Goal: Task Accomplishment & Management: Use online tool/utility

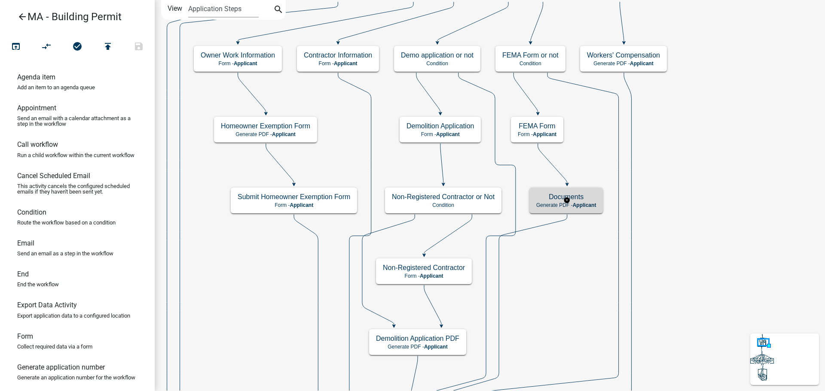
click at [586, 201] on h5 "Documents" at bounding box center [566, 197] width 60 height 8
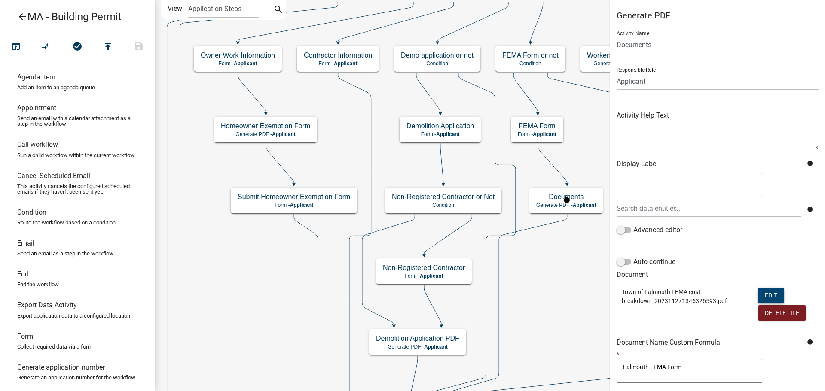
click at [758, 292] on button "Edit" at bounding box center [771, 295] width 26 height 15
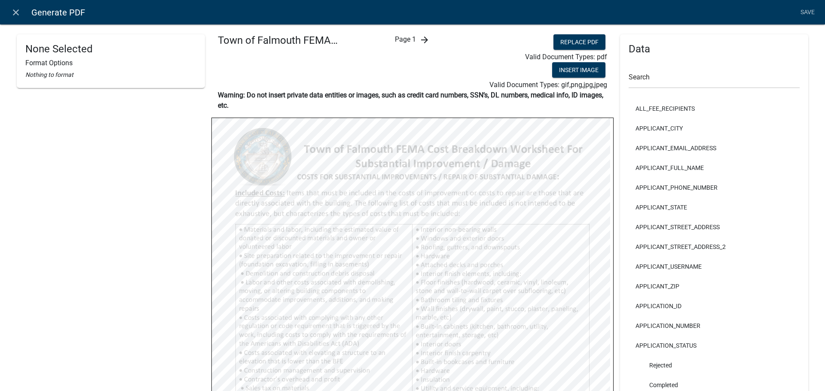
click at [424, 38] on icon "arrow_forward" at bounding box center [424, 40] width 10 height 10
click at [426, 41] on icon "arrow_forward" at bounding box center [431, 40] width 10 height 10
click at [432, 40] on icon "arrow_forward" at bounding box center [431, 40] width 10 height 10
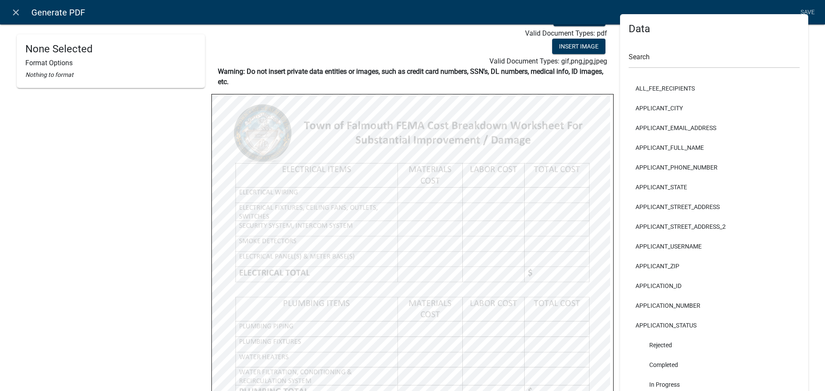
scroll to position [43, 0]
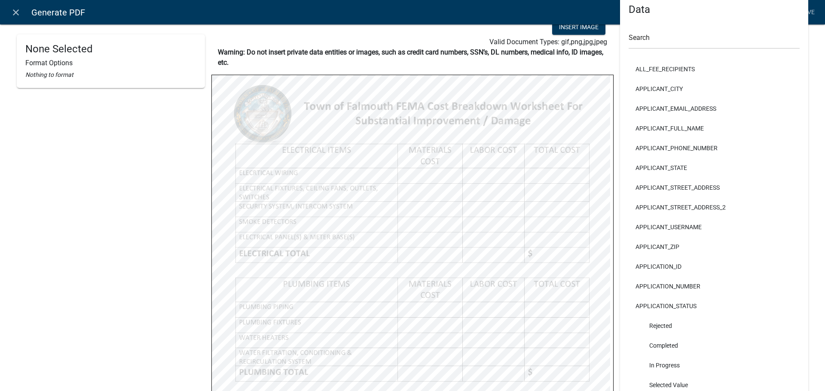
click at [666, 27] on div "Search" at bounding box center [714, 34] width 171 height 30
click at [665, 41] on input "text" at bounding box center [714, 40] width 171 height 18
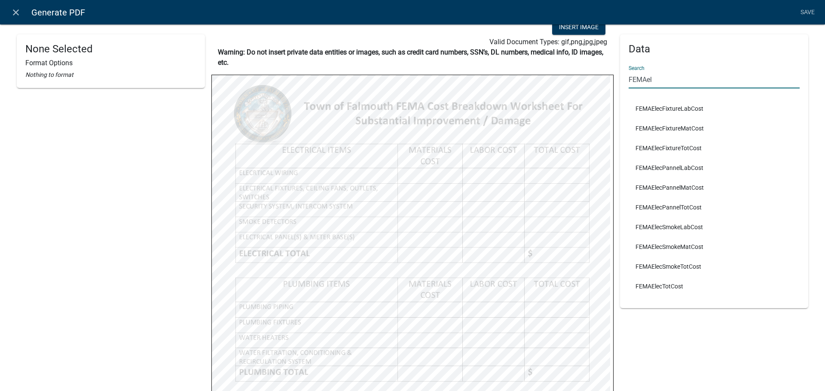
scroll to position [86, 0]
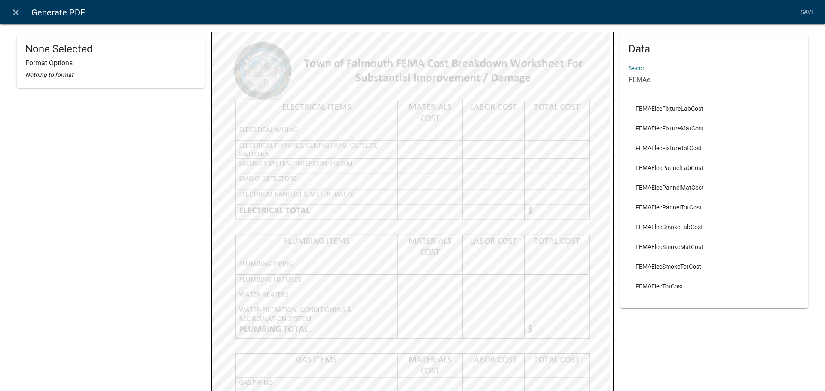
type input "FEMAel"
select select
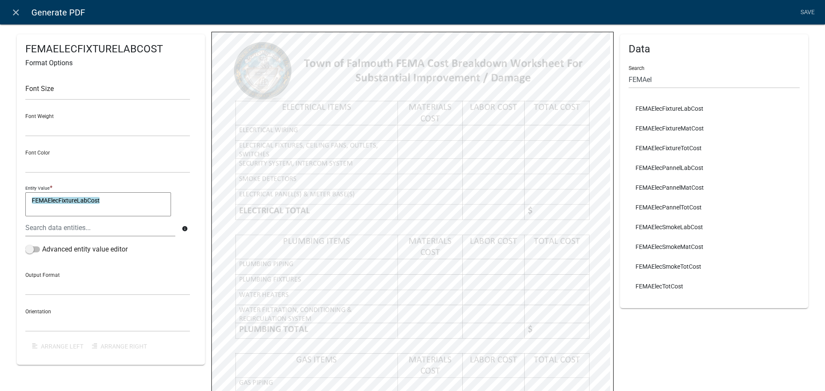
select select
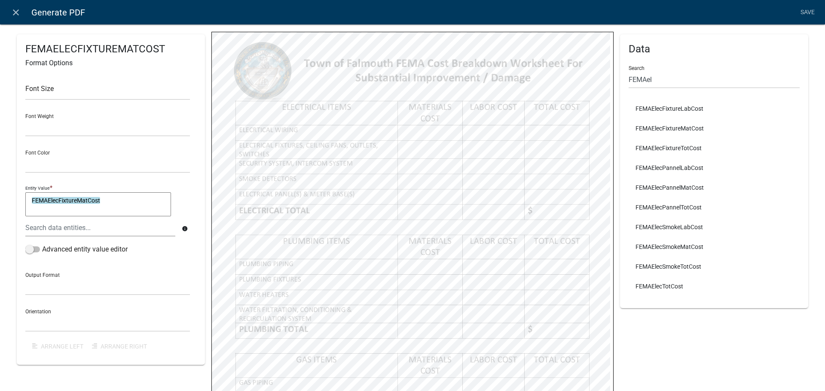
select select
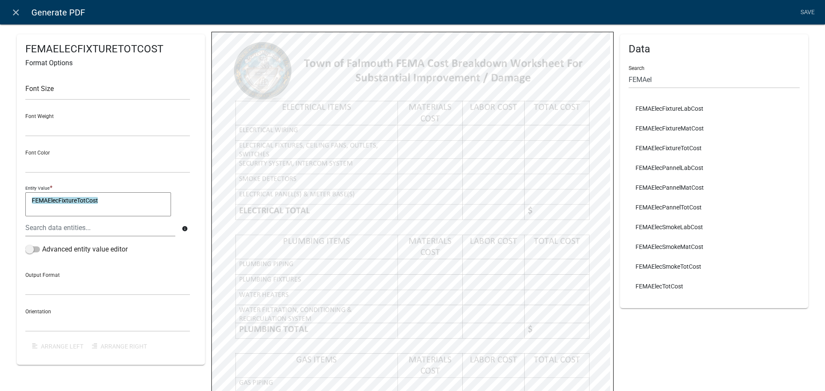
select select
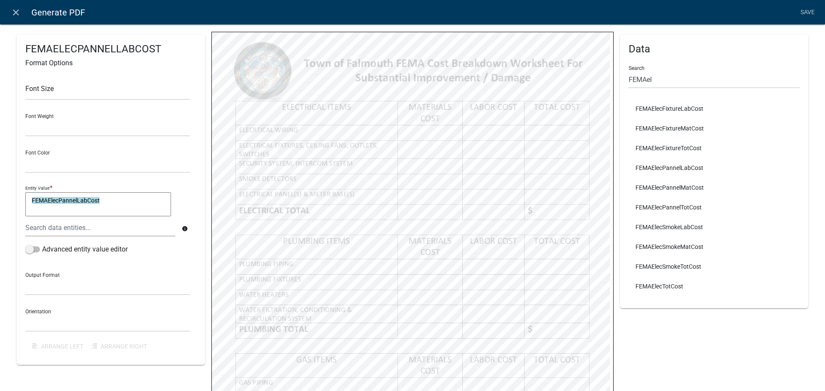
select select
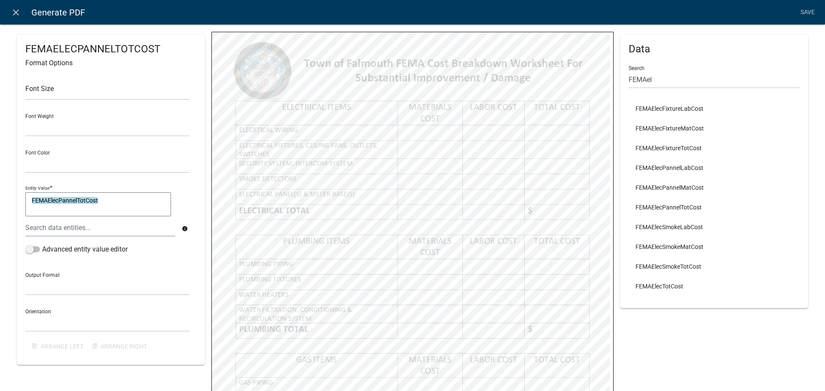
select select
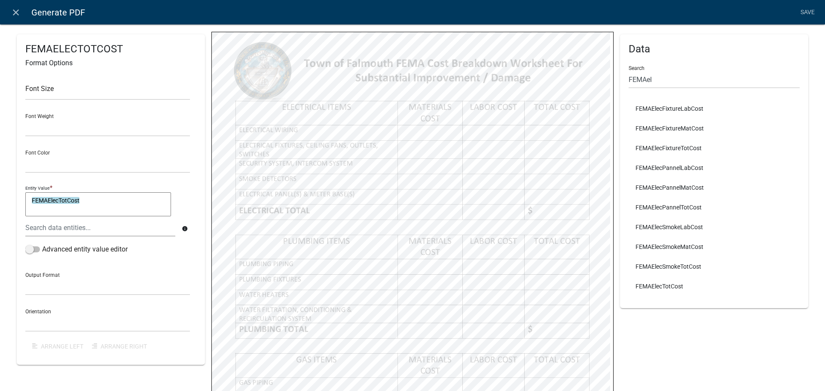
select select
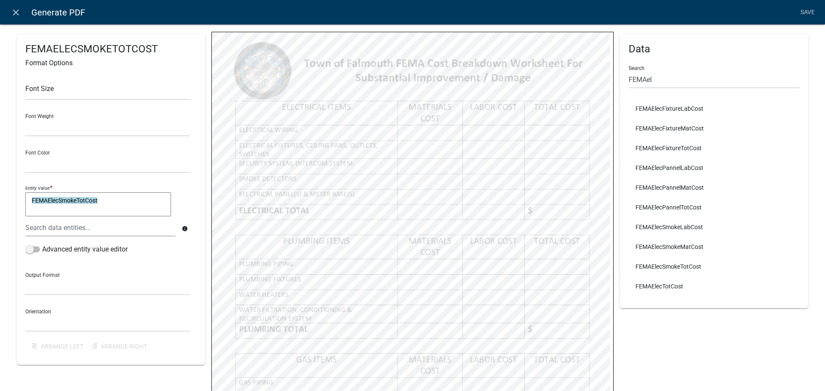
select select
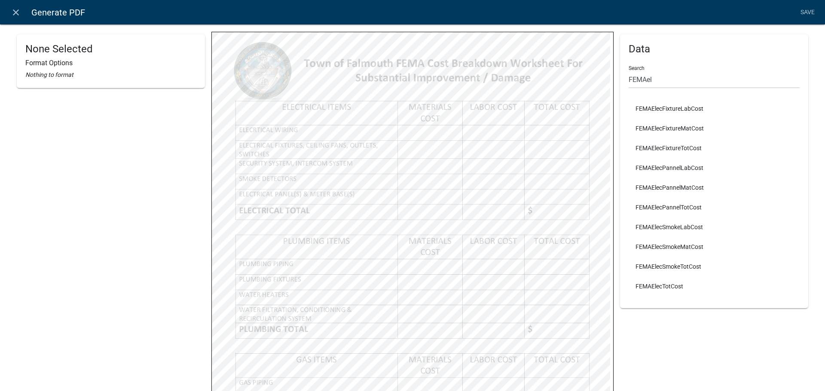
select select
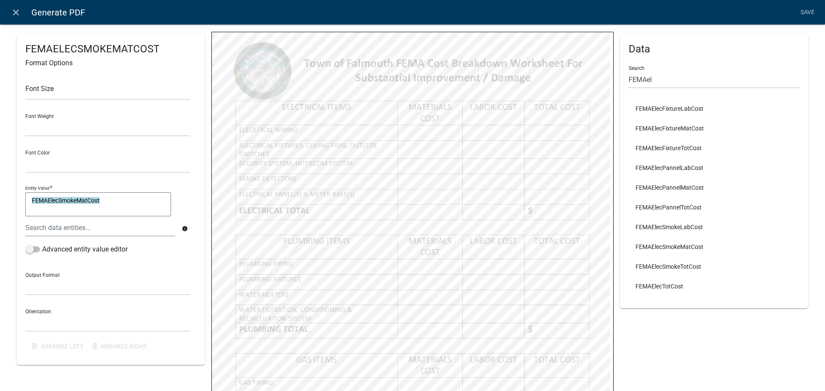
select select
click at [667, 24] on nav "close Generate PDF Save" at bounding box center [412, 12] width 825 height 24
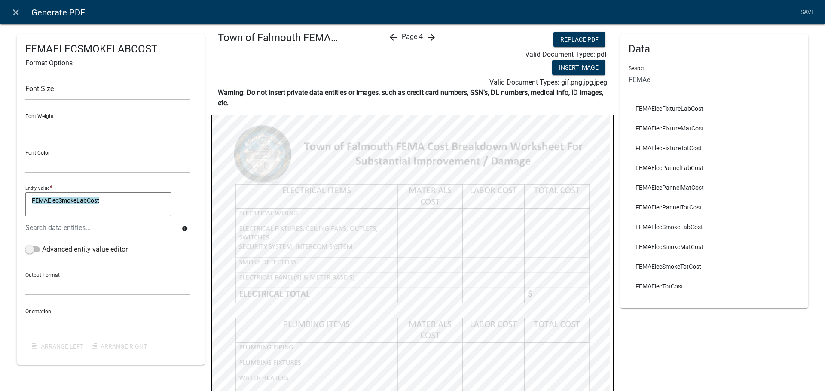
scroll to position [0, 0]
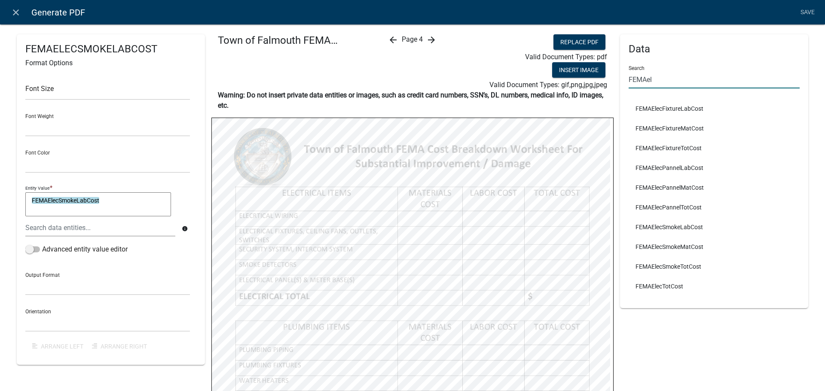
click at [661, 81] on input "FEMAel" at bounding box center [714, 80] width 171 height 18
click at [660, 80] on input "FEMAel" at bounding box center [714, 80] width 171 height 18
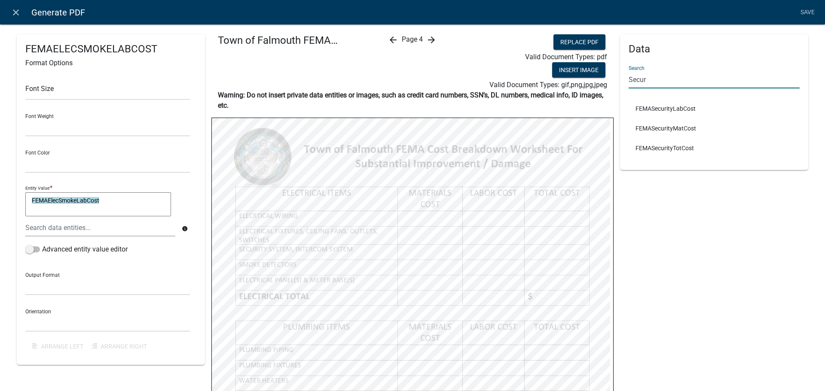
type input "Secur"
select select
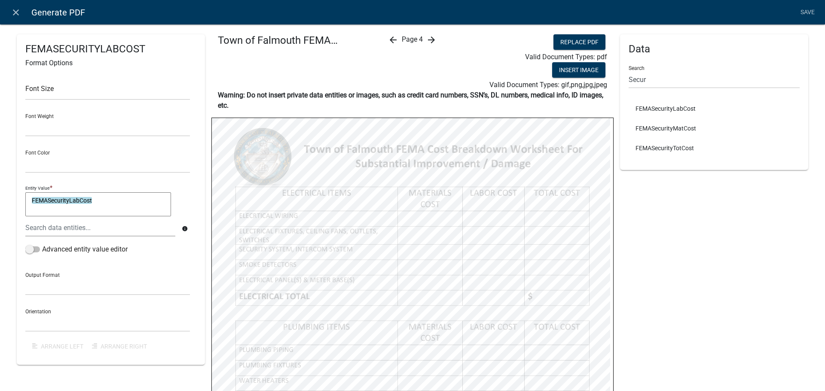
select select
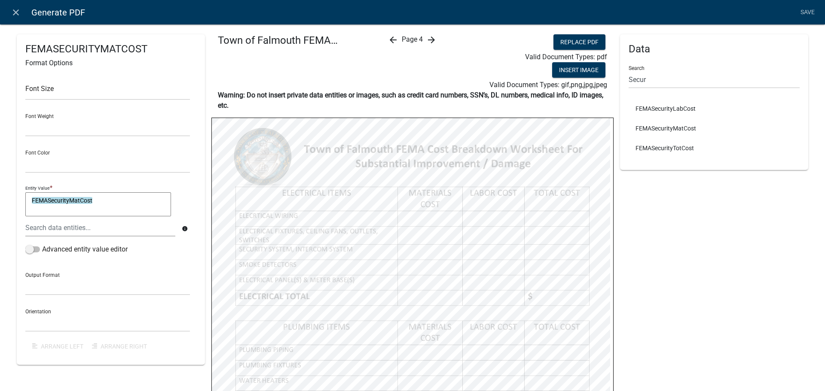
select select
click at [674, 83] on input "Secur" at bounding box center [714, 80] width 171 height 18
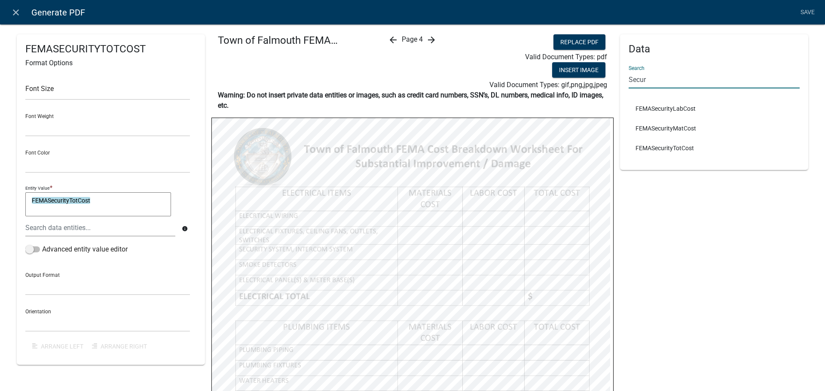
click at [674, 83] on input "Secur" at bounding box center [714, 80] width 171 height 18
type input "wirin"
select select
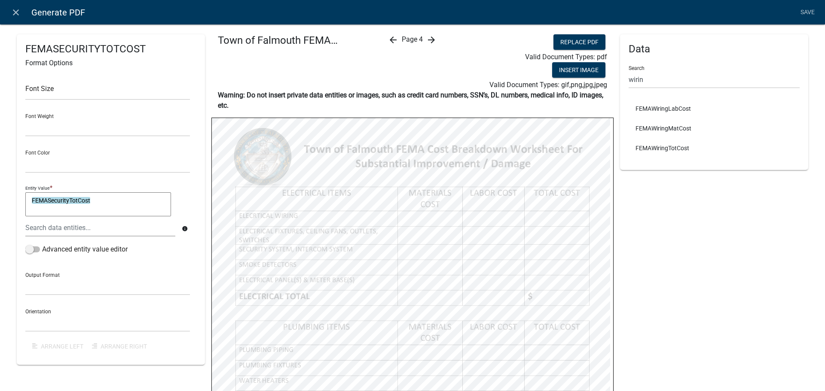
select select
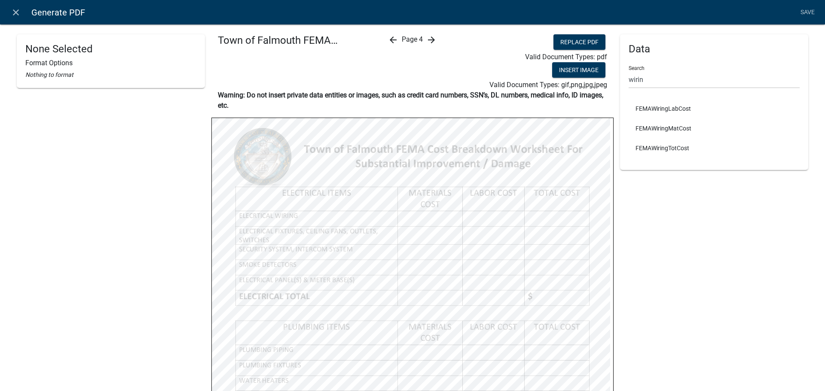
select select
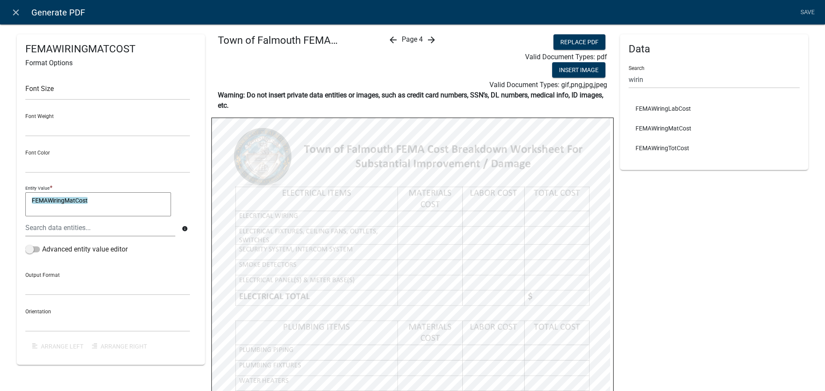
select select
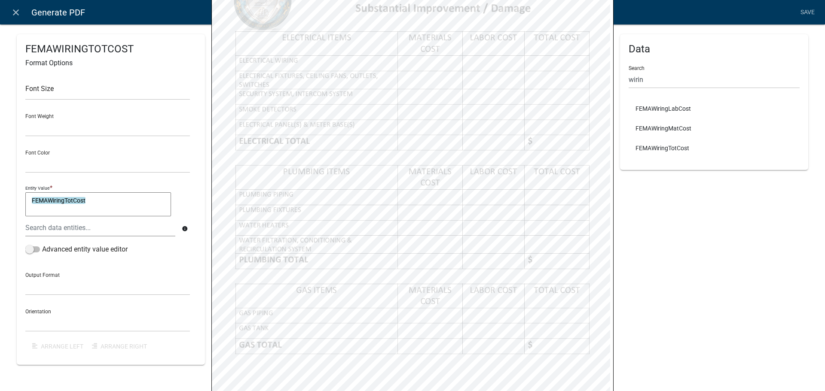
scroll to position [172, 0]
click at [678, 81] on input "wirin" at bounding box center [714, 80] width 171 height 18
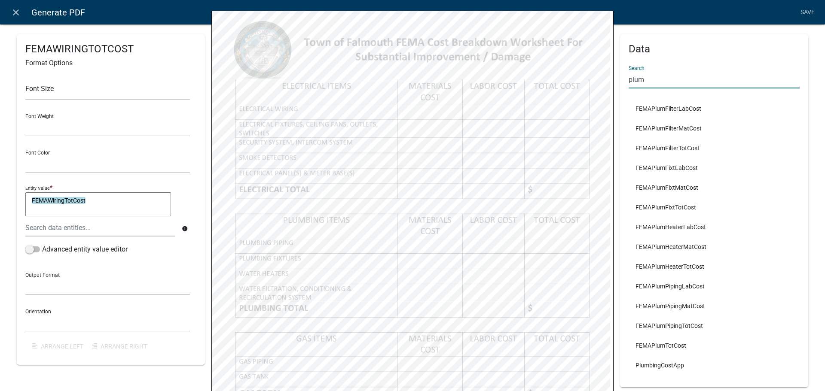
scroll to position [122, 0]
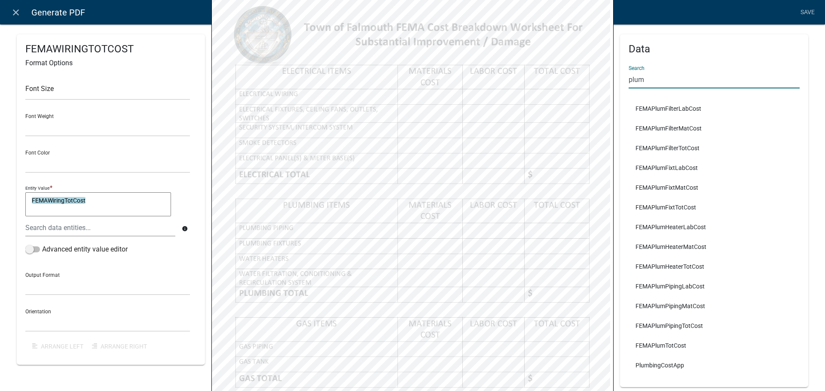
type input "plum"
select select
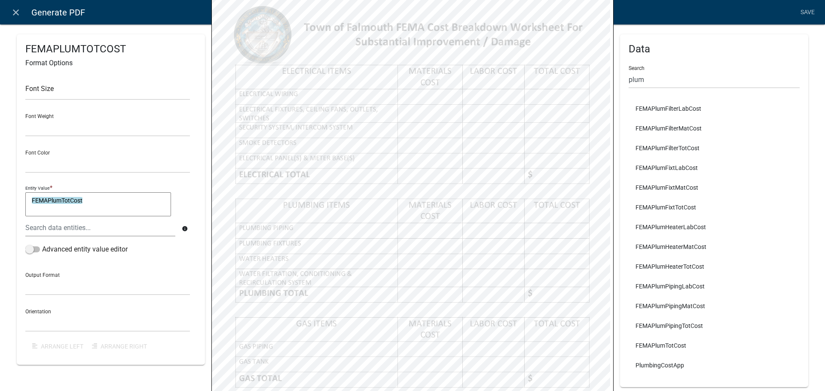
select select
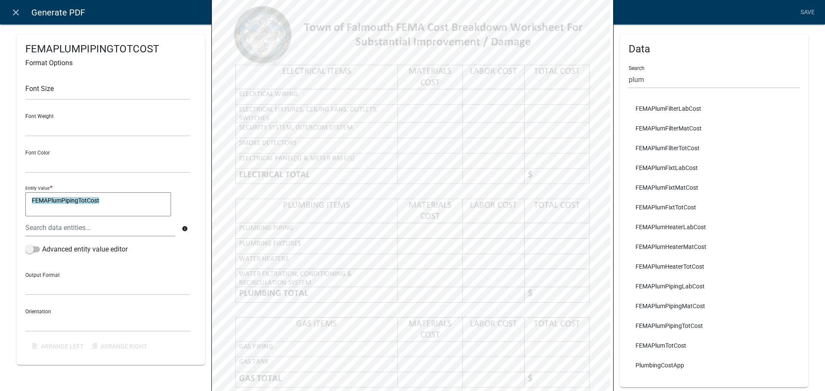
select select
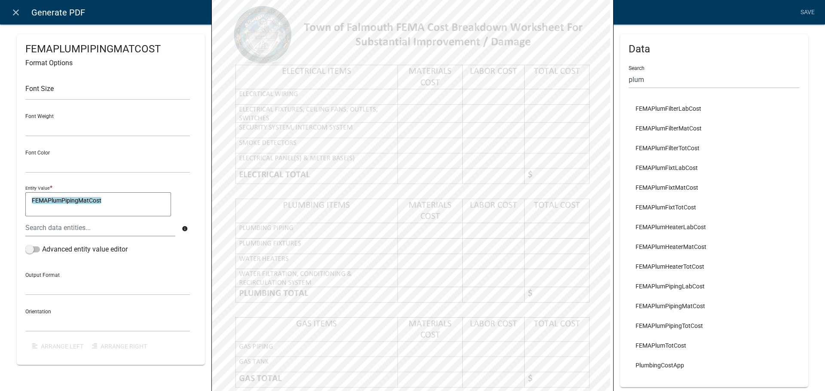
select select
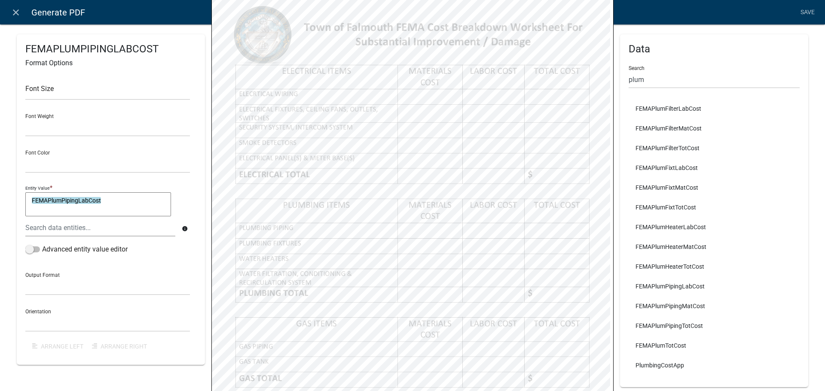
select select
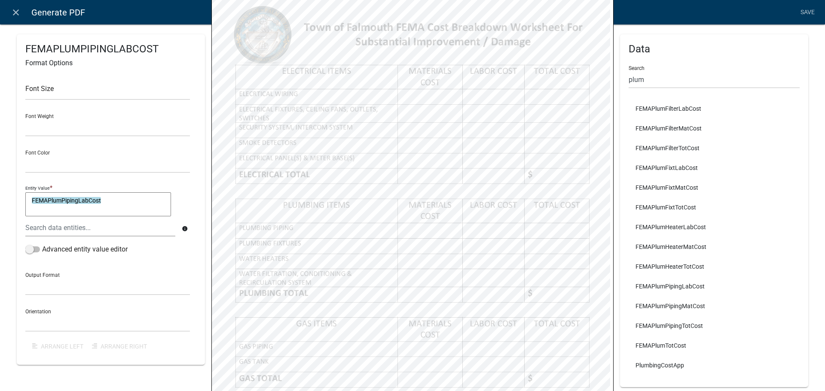
select select
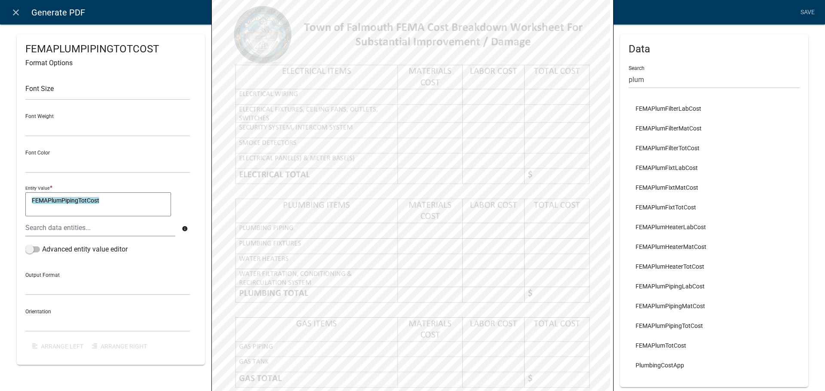
select select
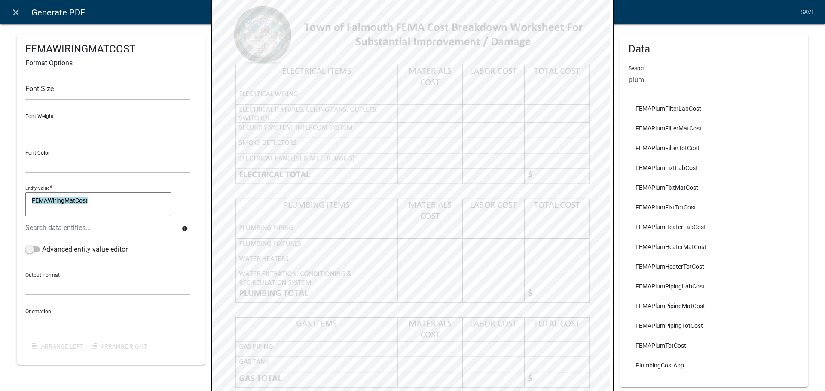
select select
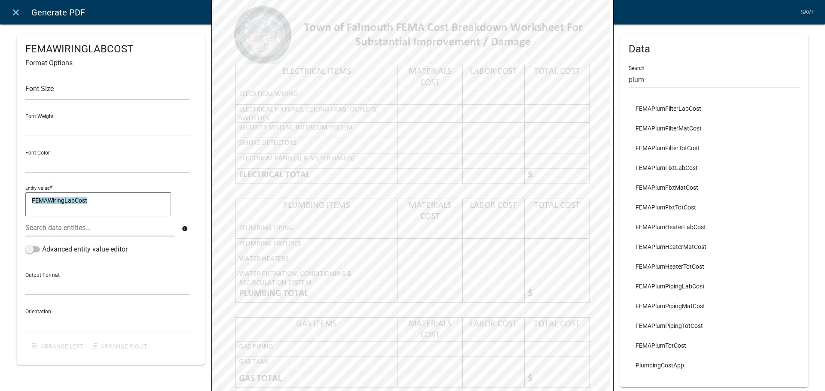
select select
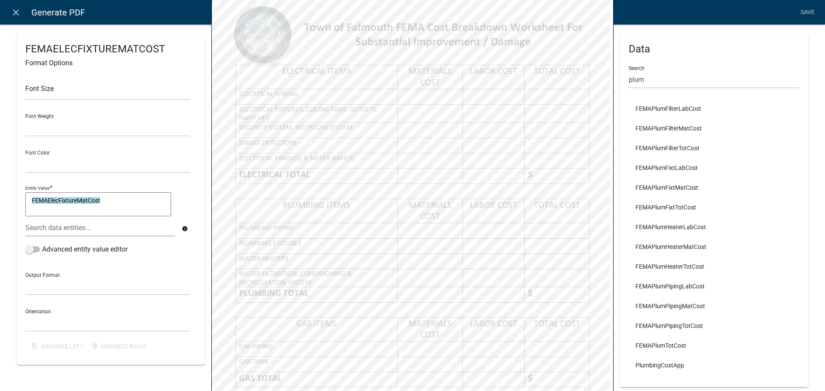
select select
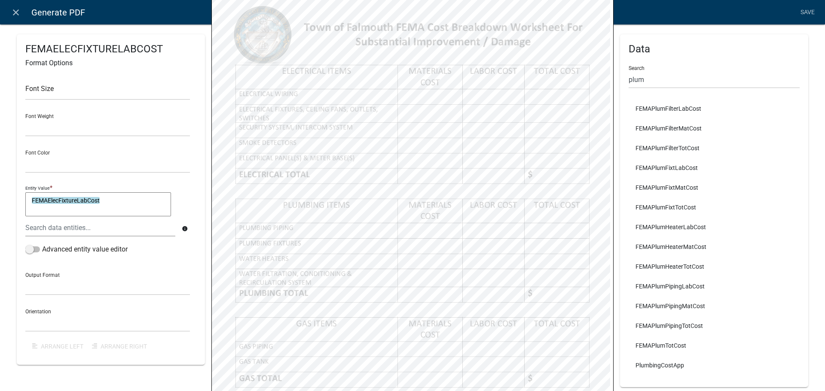
select select
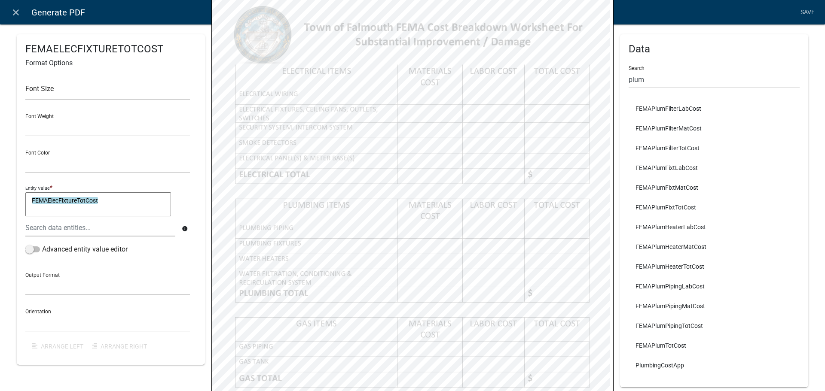
select select
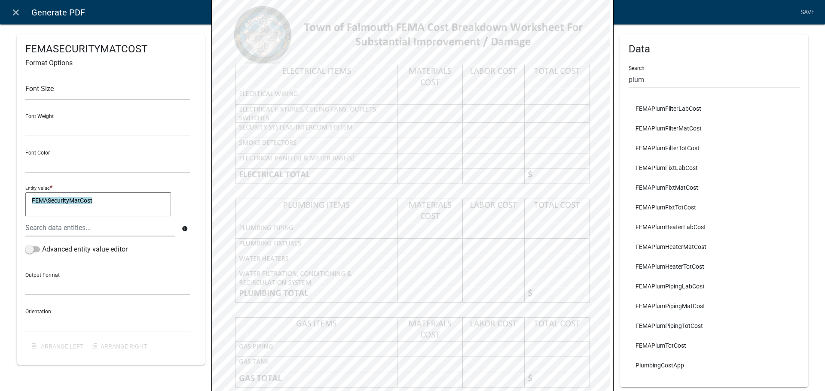
select select
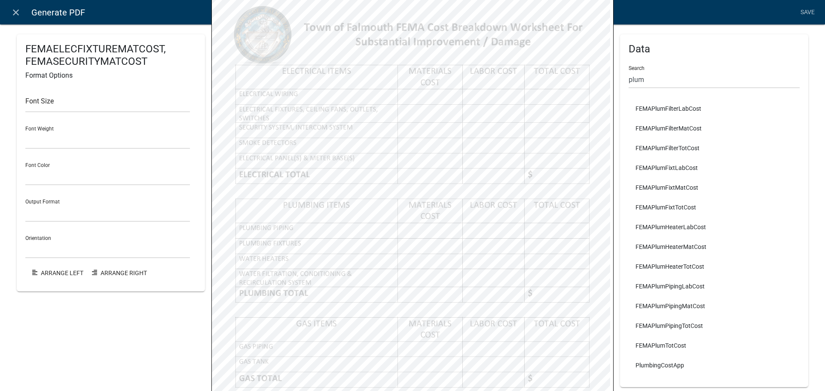
select select
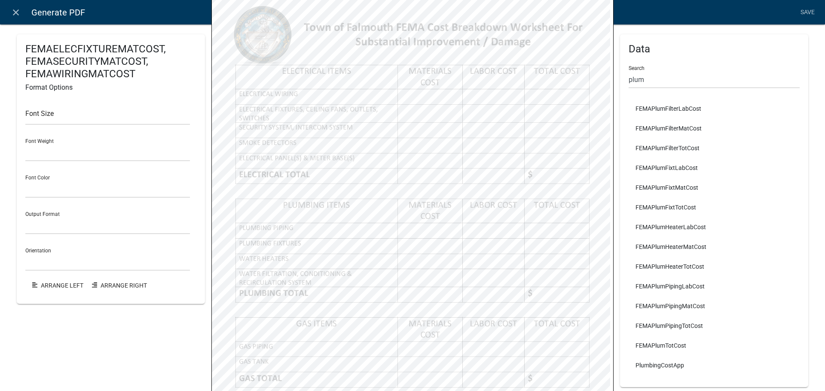
select select
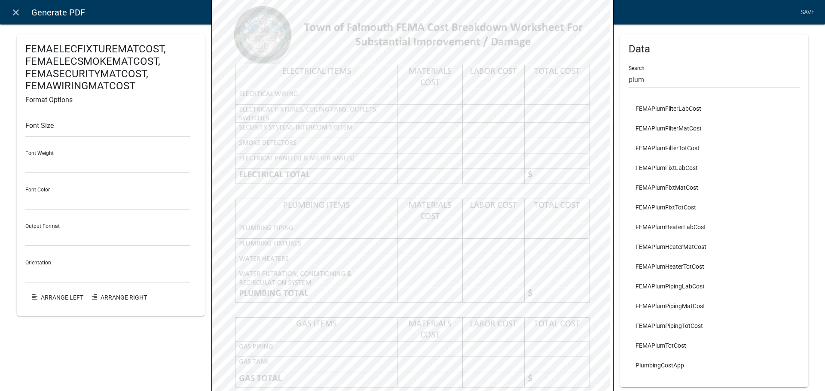
select select
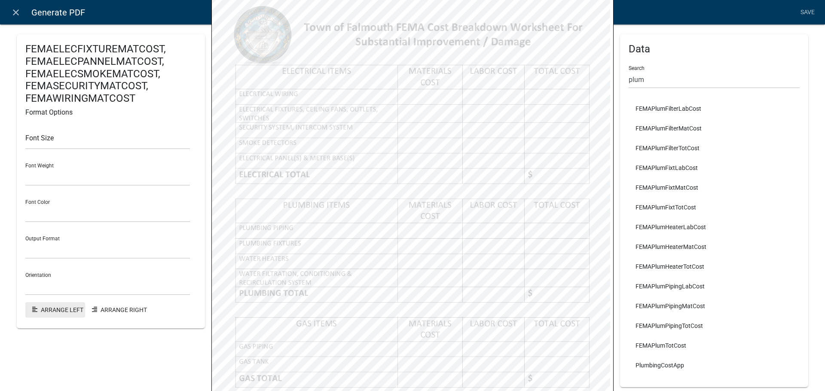
click at [54, 308] on button "Arrange Left" at bounding box center [55, 309] width 60 height 15
click at [107, 309] on button "Arrange Right" at bounding box center [119, 309] width 69 height 15
click at [67, 309] on button "Arrange Left" at bounding box center [55, 309] width 60 height 15
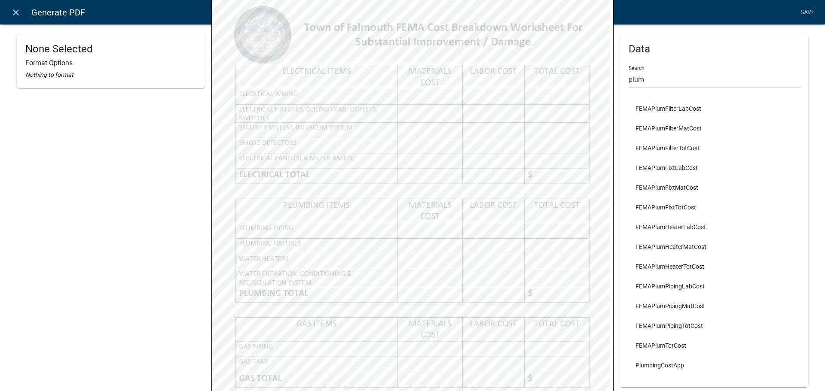
select select
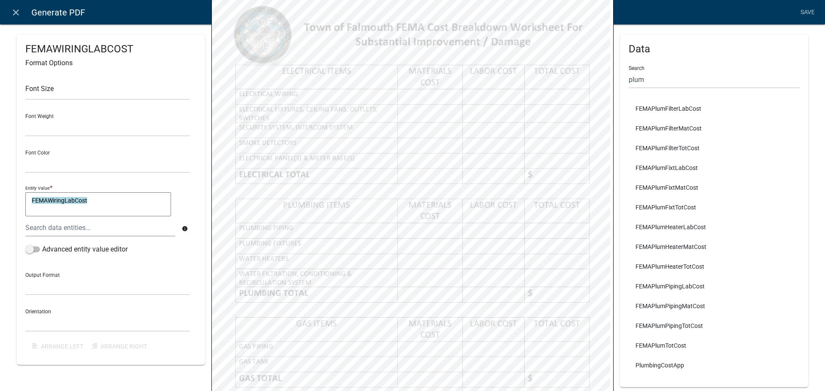
select select
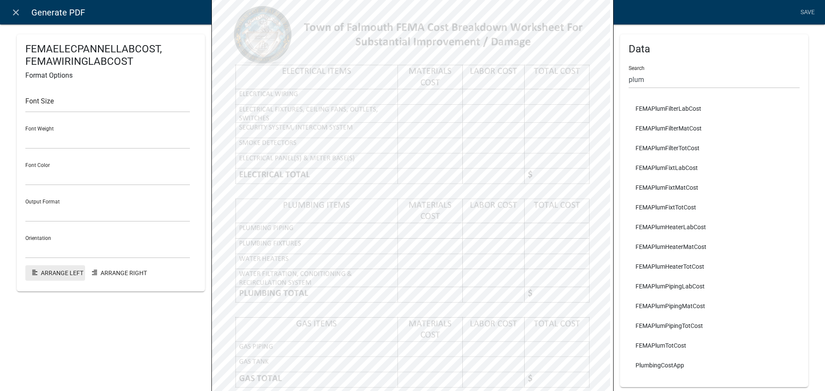
click at [46, 279] on button "Arrange Left" at bounding box center [55, 273] width 60 height 15
select select
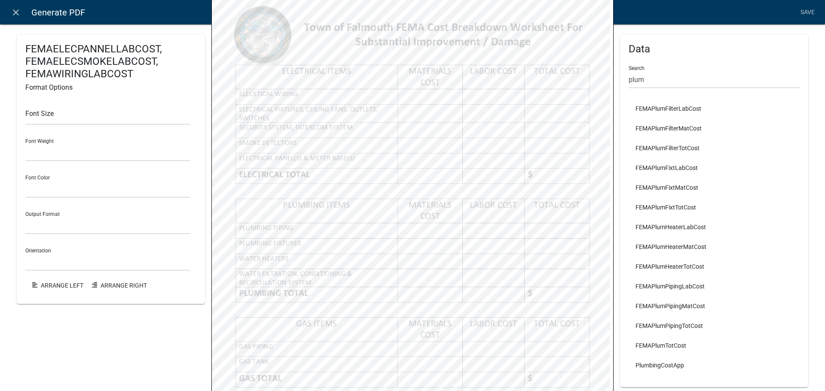
select select
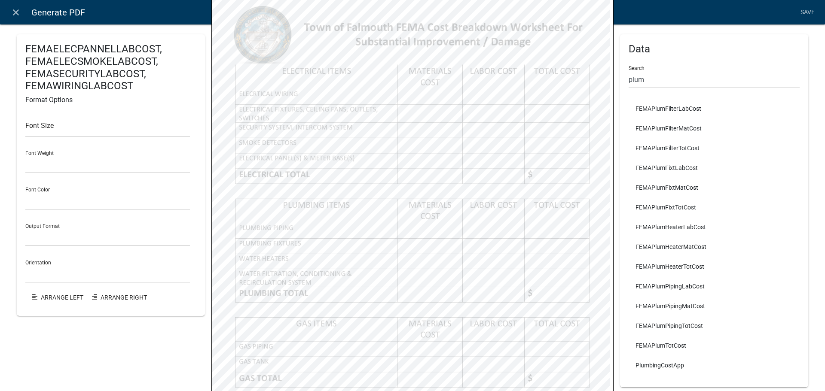
select select
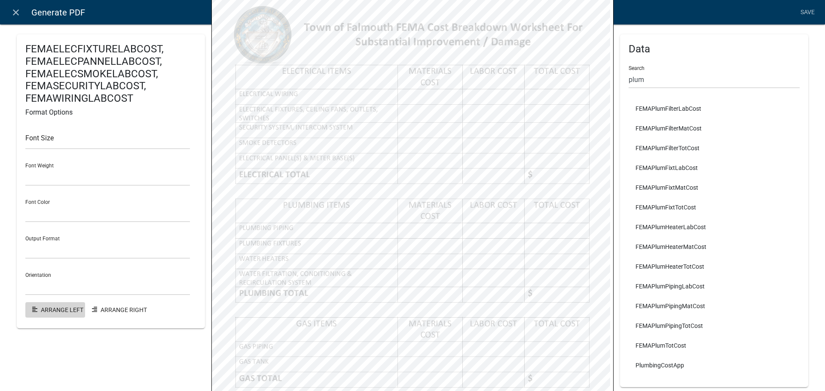
click at [58, 312] on button "Arrange Left" at bounding box center [55, 309] width 60 height 15
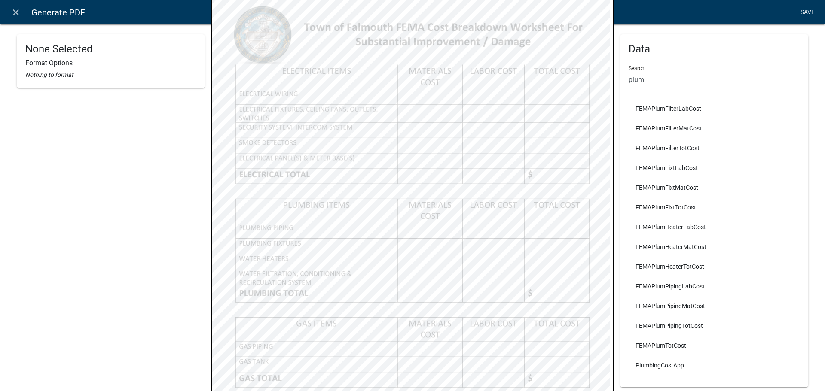
click at [812, 12] on link "Save" at bounding box center [807, 12] width 21 height 16
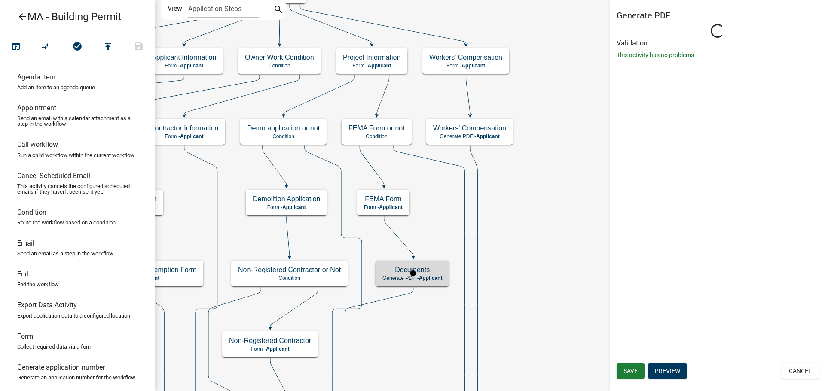
scroll to position [0, 0]
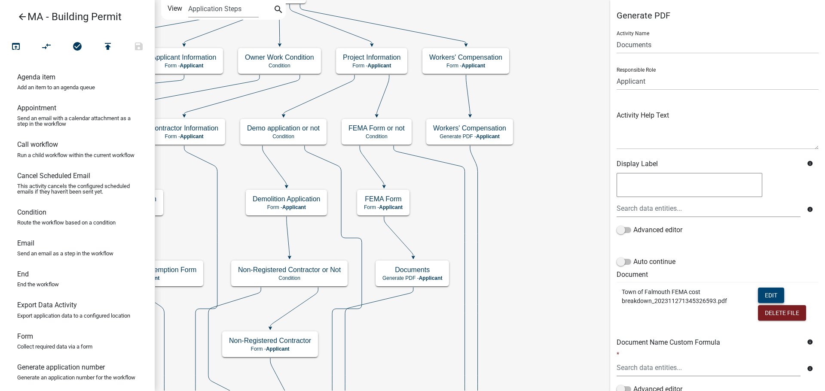
click at [760, 293] on button "Edit" at bounding box center [771, 295] width 26 height 15
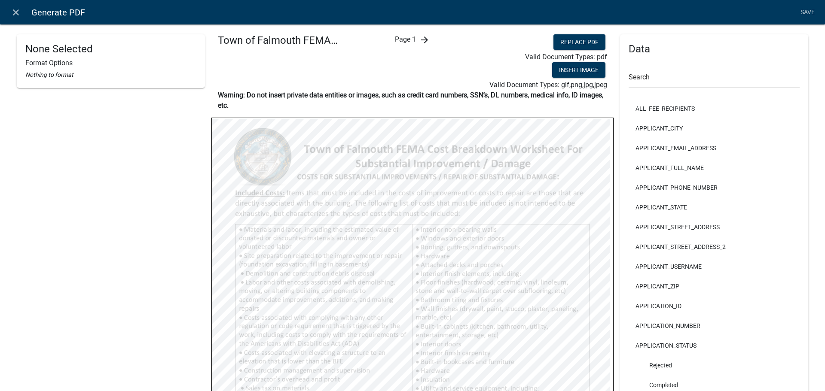
click at [420, 39] on icon "arrow_forward" at bounding box center [424, 40] width 10 height 10
click at [428, 40] on icon "arrow_forward" at bounding box center [431, 40] width 10 height 10
click at [429, 40] on icon "arrow_forward" at bounding box center [431, 40] width 10 height 10
click at [426, 40] on icon "arrow_forward" at bounding box center [431, 40] width 10 height 10
click at [388, 38] on icon "arrow_back" at bounding box center [393, 40] width 10 height 10
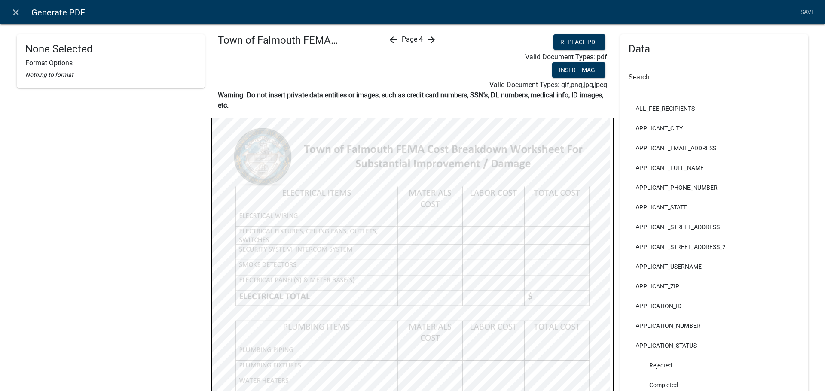
click at [388, 38] on icon "arrow_back" at bounding box center [393, 40] width 10 height 10
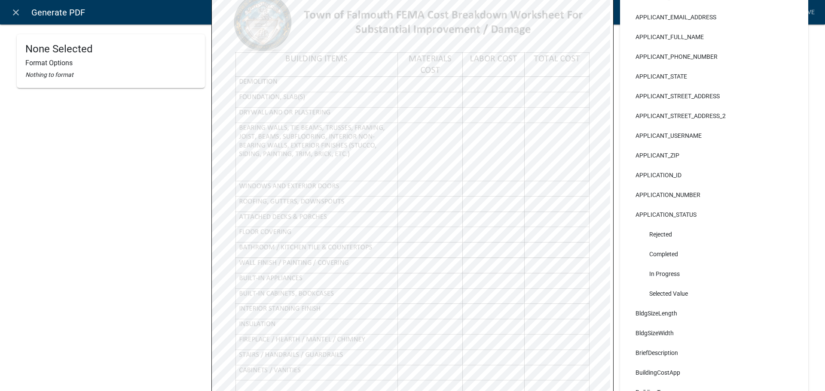
scroll to position [172, 0]
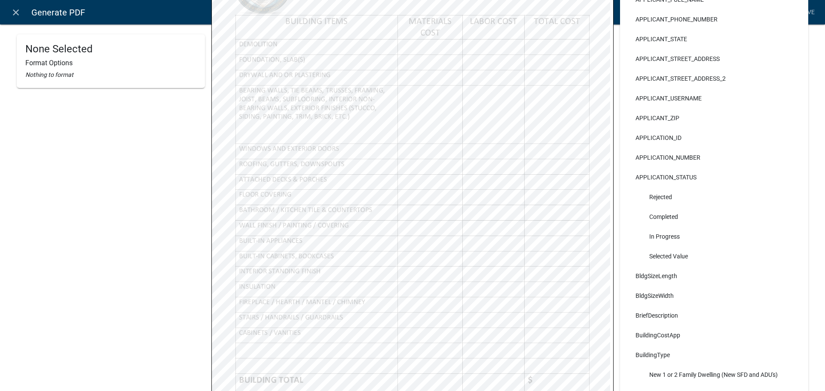
select select
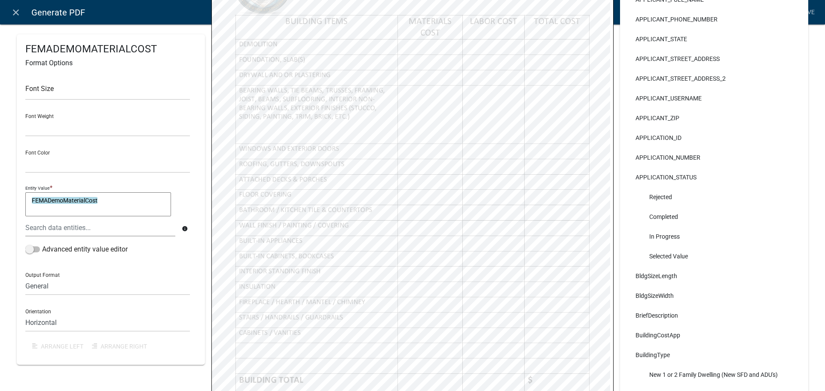
select select
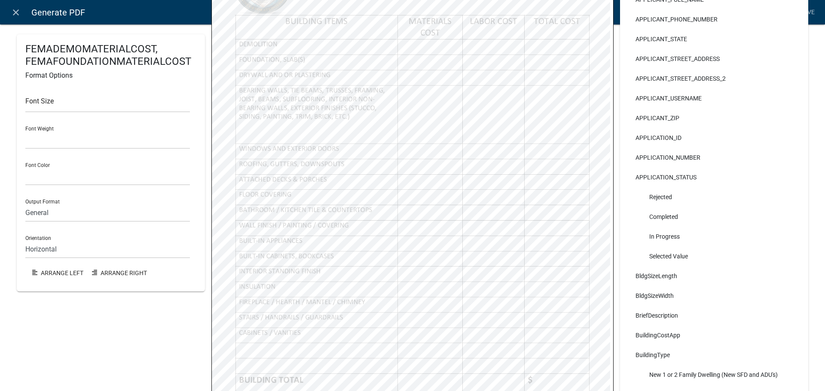
select select
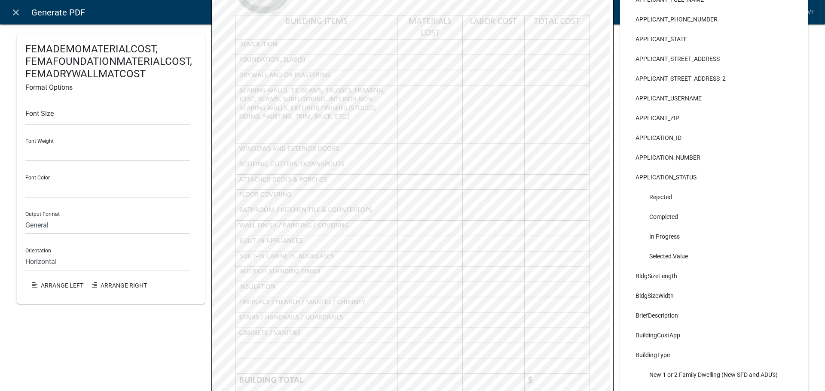
select select
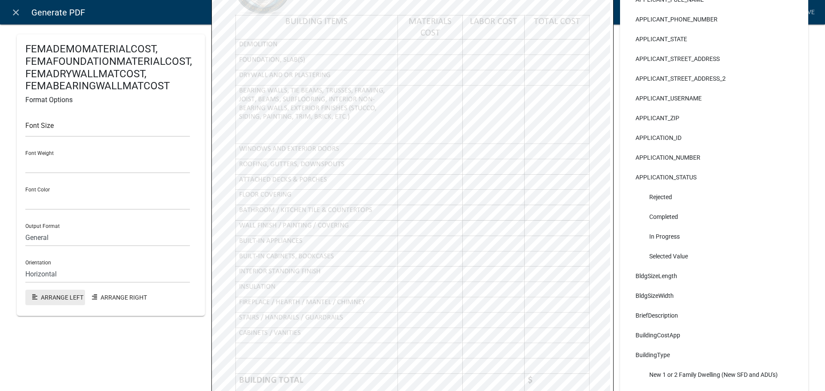
click at [53, 297] on button "Arrange Left" at bounding box center [55, 297] width 60 height 15
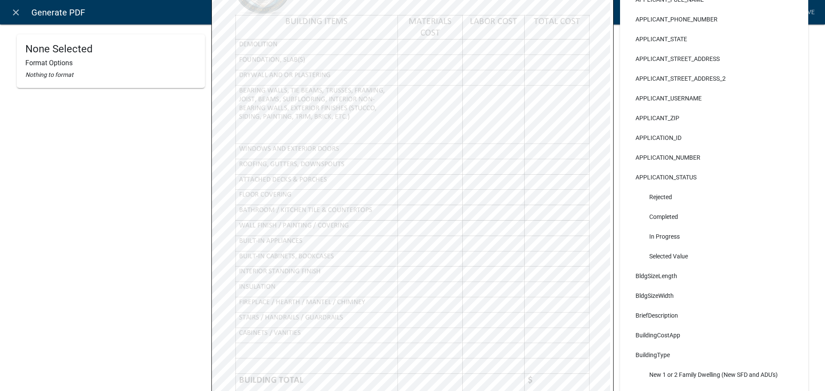
select select
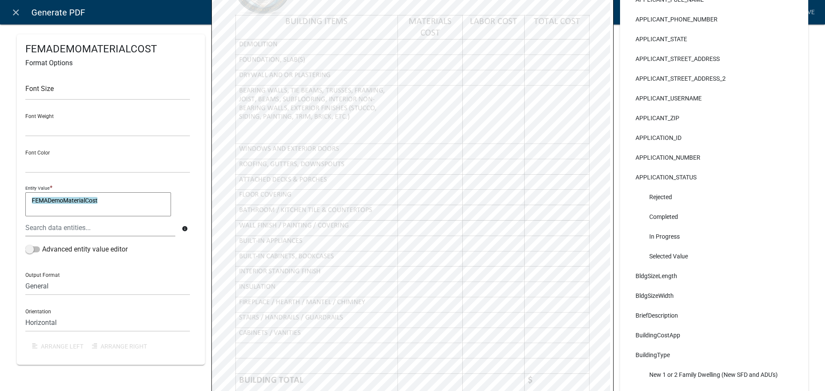
select select
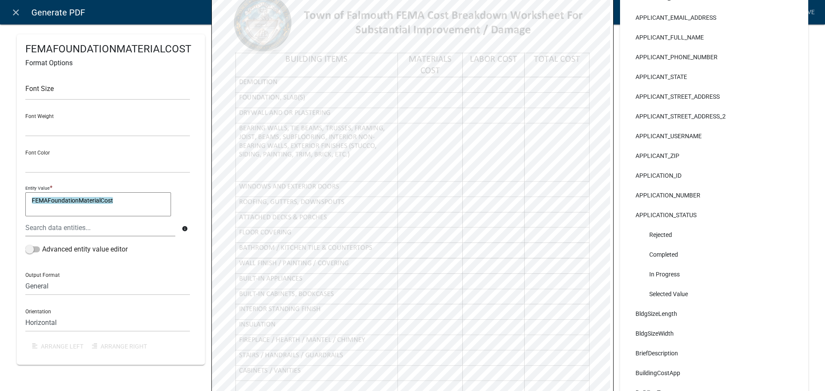
scroll to position [129, 0]
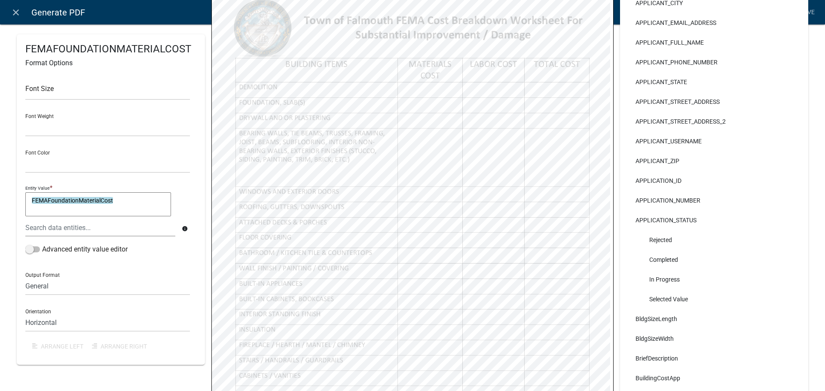
select select
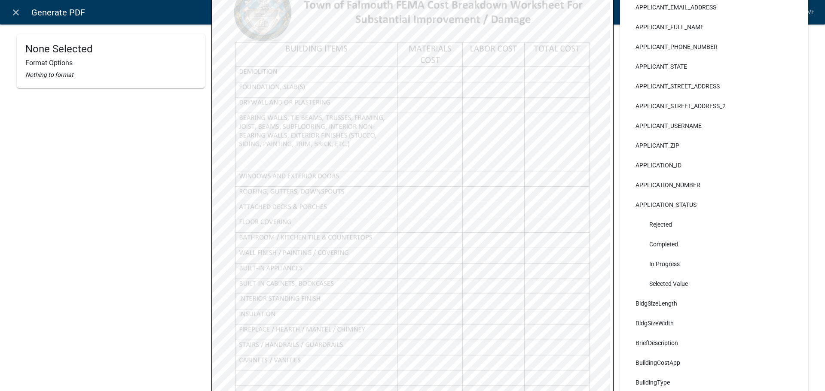
scroll to position [172, 0]
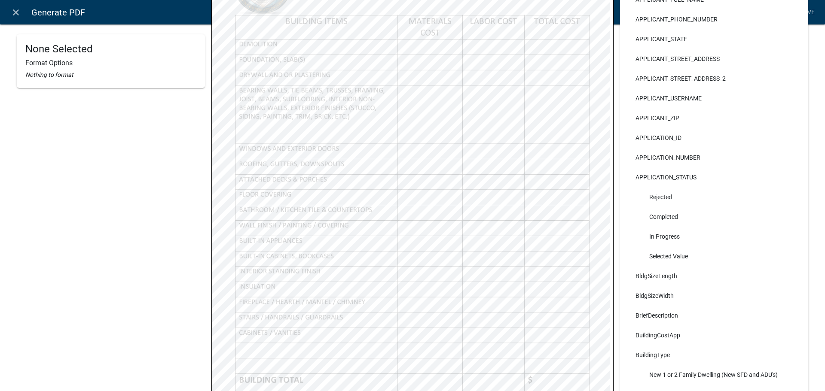
select select
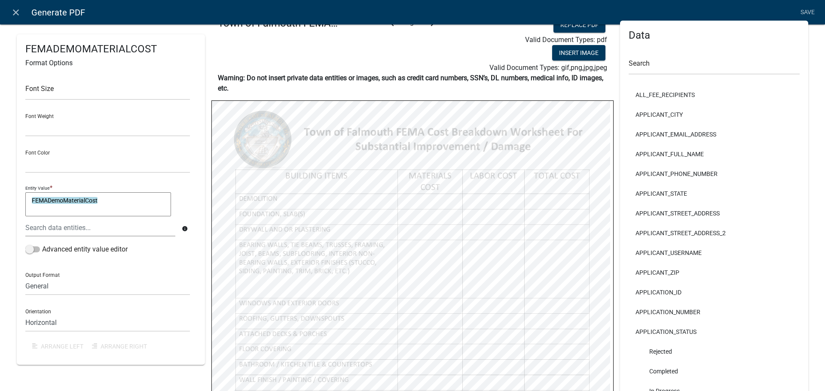
scroll to position [0, 0]
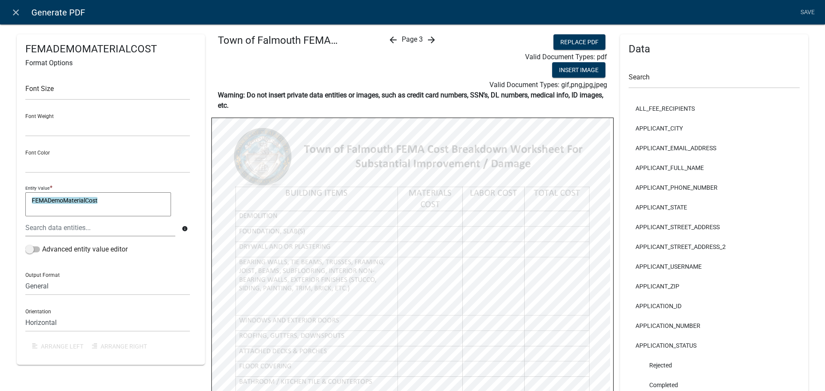
click at [431, 40] on icon "arrow_forward" at bounding box center [431, 40] width 10 height 10
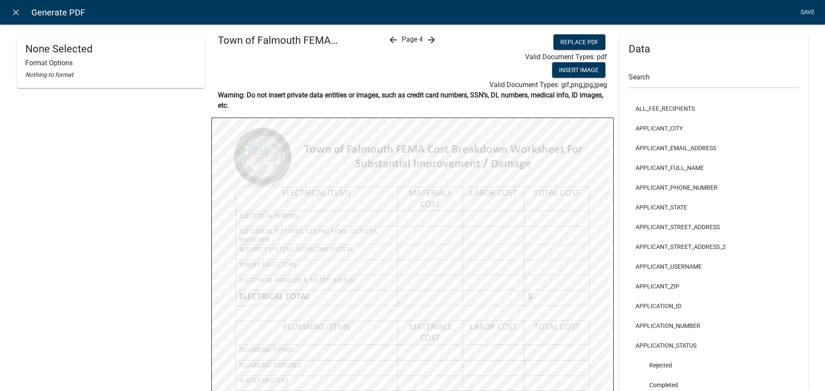
click at [811, 13] on link "Save" at bounding box center [807, 12] width 21 height 16
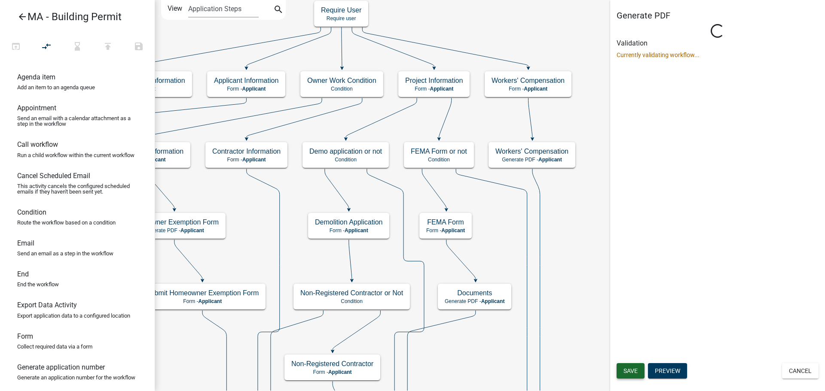
click at [635, 372] on span "Save" at bounding box center [630, 371] width 14 height 7
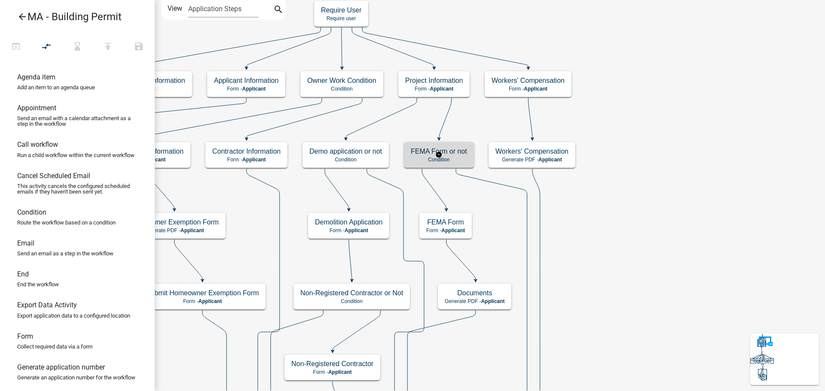
click at [463, 152] on h5 "FEMA Form or not" at bounding box center [439, 151] width 56 height 8
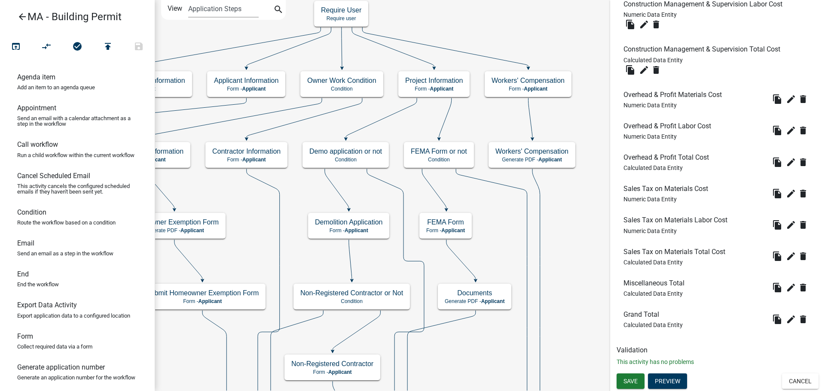
scroll to position [4268, 0]
click at [668, 382] on button "Preview" at bounding box center [667, 381] width 39 height 15
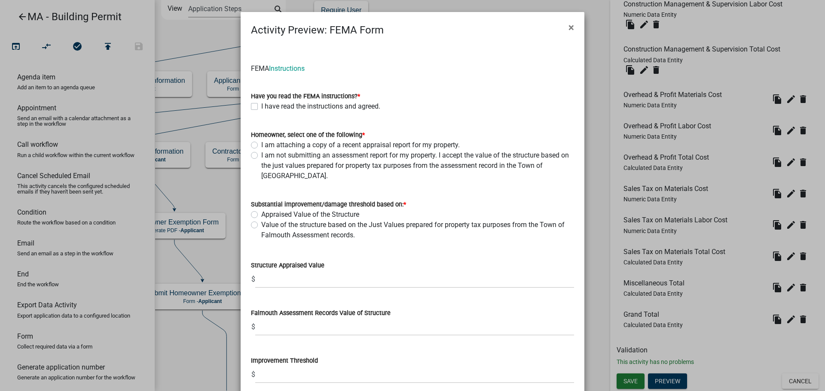
scroll to position [43, 0]
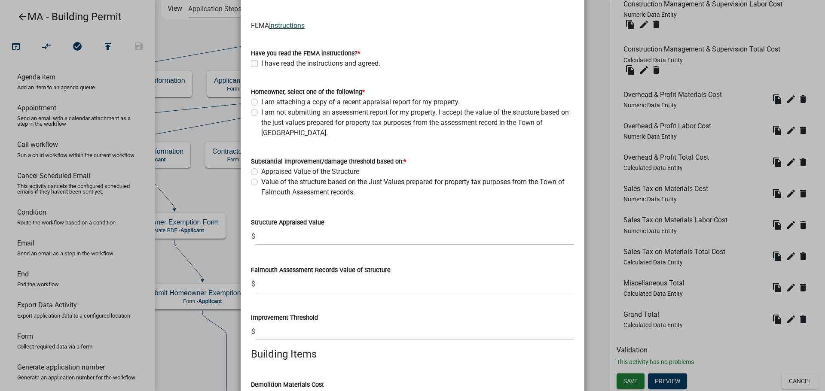
click at [282, 26] on link "Instructions" at bounding box center [287, 25] width 36 height 8
click at [343, 64] on label "I have read the instructions and agreed." at bounding box center [320, 63] width 119 height 10
click at [267, 64] on input "I have read the instructions and agreed." at bounding box center [264, 61] width 6 height 6
checkbox input "true"
click at [311, 103] on label "I am attaching a copy of a recent appraisal report for my property." at bounding box center [360, 102] width 198 height 10
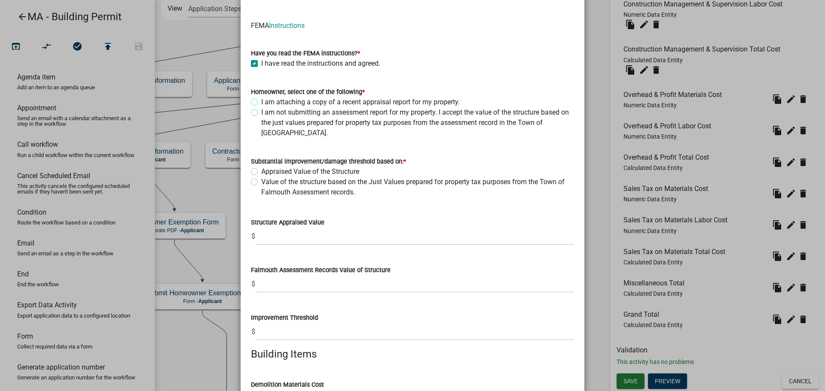
click at [267, 103] on input "I am attaching a copy of a recent appraisal report for my property." at bounding box center [264, 100] width 6 height 6
radio input "true"
click at [305, 113] on label "I am not submitting an assessment report for my property. I accept the value of…" at bounding box center [417, 122] width 313 height 31
click at [267, 113] on input "I am not submitting an assessment report for my property. I accept the value of…" at bounding box center [264, 110] width 6 height 6
radio input "true"
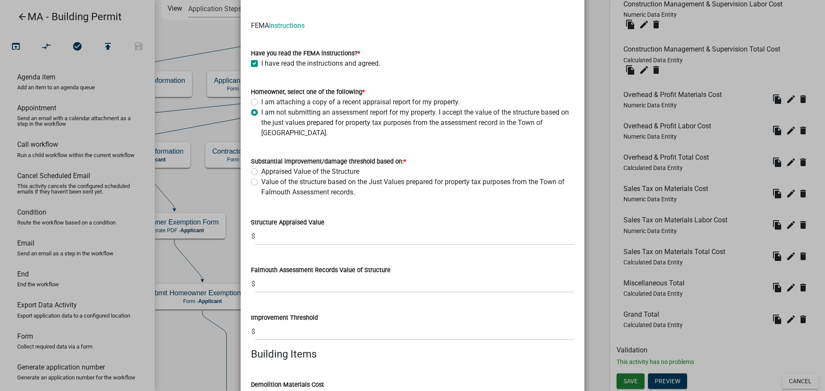
click at [287, 170] on label "Appraised Value of the Structure" at bounding box center [310, 172] width 98 height 10
click at [267, 170] on input "Appraised Value of the Structure" at bounding box center [264, 170] width 6 height 6
radio input "true"
click at [287, 184] on label "Value of the structure based on the Just Values prepared for property tax purpo…" at bounding box center [417, 187] width 313 height 21
click at [267, 183] on input "Value of the structure based on the Just Values prepared for property tax purpo…" at bounding box center [264, 180] width 6 height 6
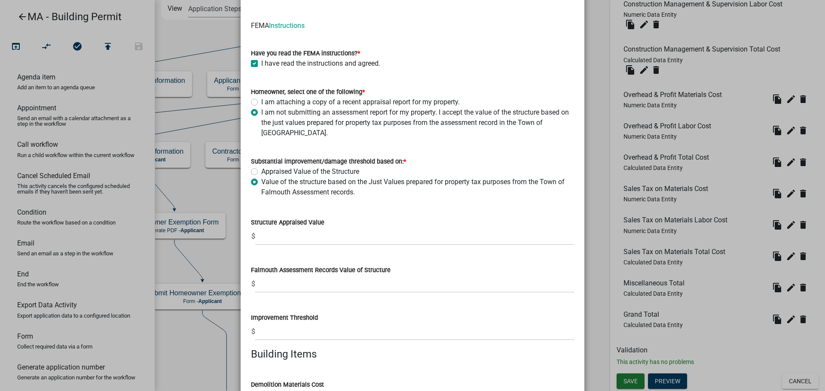
radio input "true"
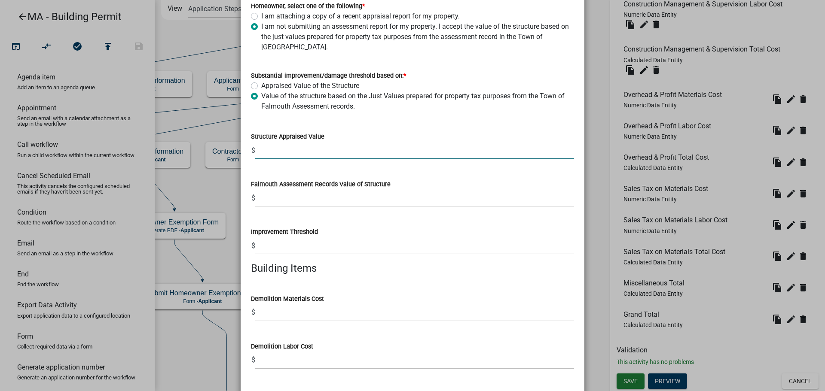
click at [333, 154] on input "text" at bounding box center [414, 151] width 319 height 18
type input "12"
click at [317, 195] on input "text" at bounding box center [414, 198] width 319 height 18
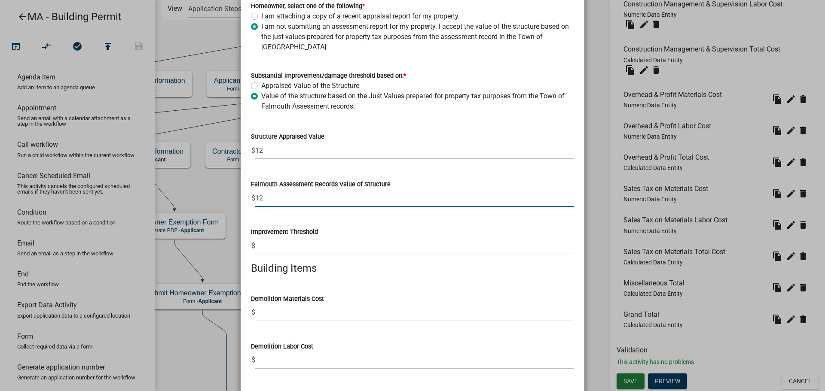
type input "12"
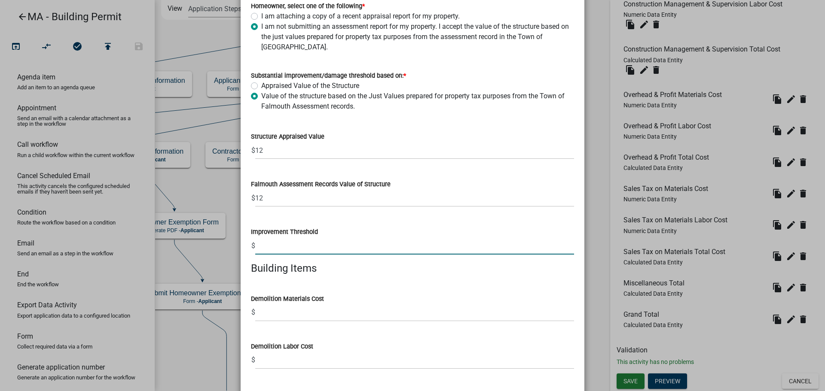
click at [301, 249] on input "text" at bounding box center [414, 246] width 319 height 18
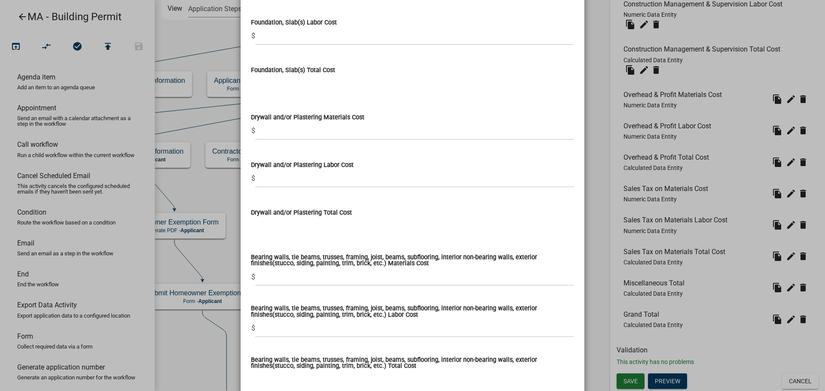
scroll to position [601, 0]
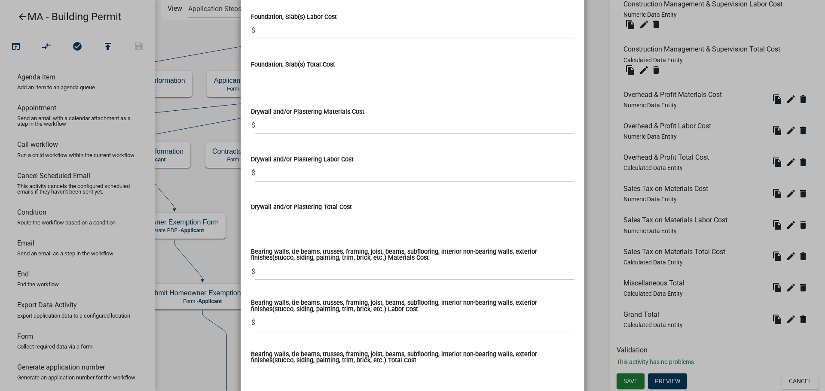
type input "12"
drag, startPoint x: 342, startPoint y: 208, endPoint x: 237, endPoint y: 208, distance: 105.3
click at [237, 208] on ngb-modal-window "Activity Preview : FEMA Form × FEMA Instructions Have you read the FEMA instruc…" at bounding box center [412, 195] width 825 height 391
click at [254, 218] on input "Drywall and/or Plastering Total Cost" at bounding box center [412, 220] width 323 height 17
drag, startPoint x: 253, startPoint y: 176, endPoint x: 247, endPoint y: 175, distance: 6.5
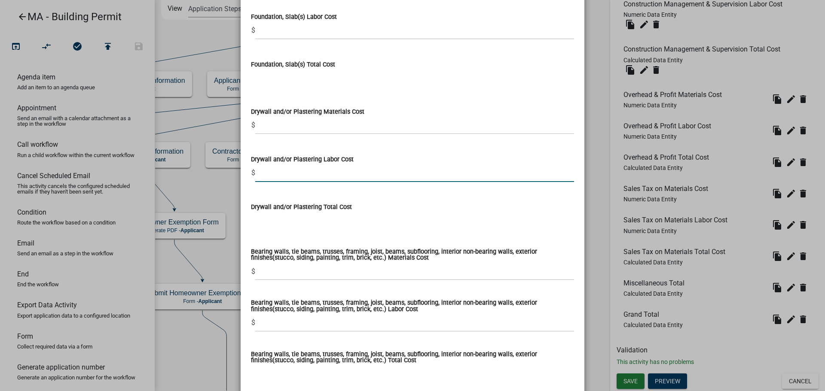
click at [247, 175] on div "Drywall and/or Plastering Labor Cost $" at bounding box center [412, 162] width 336 height 40
click at [256, 221] on input "Drywall and/or Plastering Total Cost" at bounding box center [412, 220] width 323 height 17
click at [277, 230] on wm-data-entity-input "Drywall and/or Plastering Total Cost" at bounding box center [412, 213] width 323 height 47
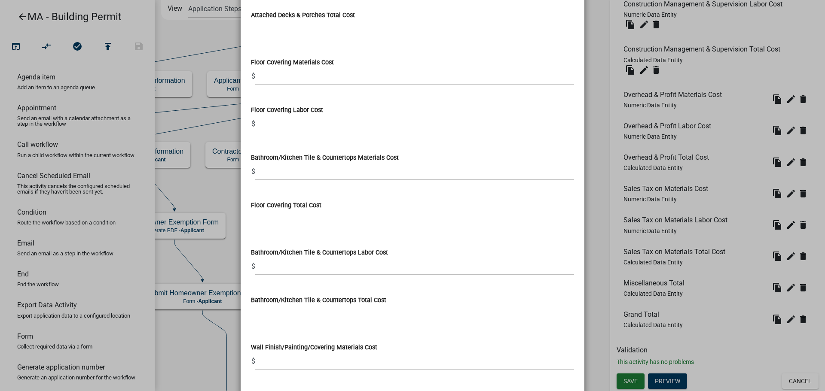
scroll to position [1332, 0]
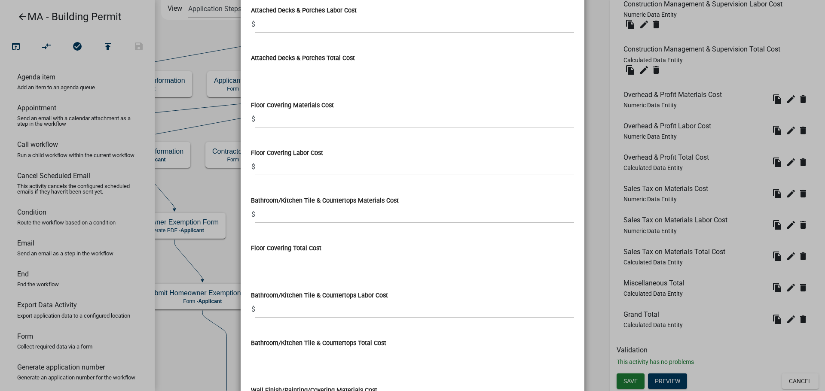
drag, startPoint x: 398, startPoint y: 203, endPoint x: 243, endPoint y: 203, distance: 155.5
click at [244, 203] on div "Bathroom/Kitchen Tile & Countertops Materials Cost $" at bounding box center [412, 203] width 336 height 40
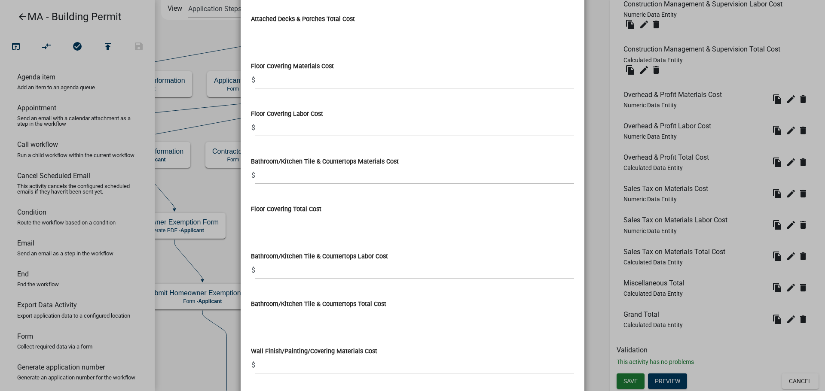
scroll to position [1375, 0]
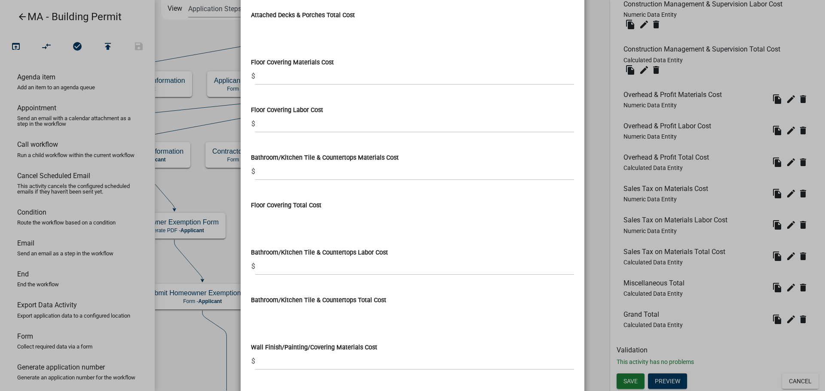
drag, startPoint x: 336, startPoint y: 208, endPoint x: 242, endPoint y: 202, distance: 94.7
click at [244, 202] on div "Floor Covering Total Cost" at bounding box center [412, 208] width 336 height 40
click at [412, 178] on input "text" at bounding box center [414, 172] width 319 height 18
drag, startPoint x: 400, startPoint y: 160, endPoint x: 266, endPoint y: 177, distance: 135.6
click at [244, 156] on div "Bathroom/Kitchen Tile & Countertops Materials Cost $" at bounding box center [412, 160] width 336 height 40
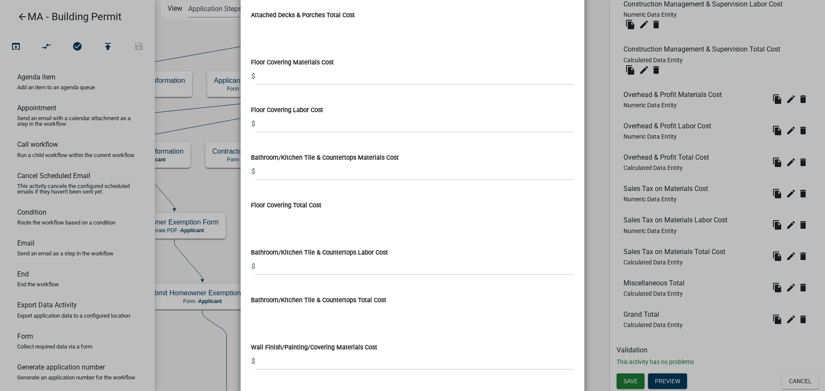
click at [274, 203] on label "Floor Covering Total Cost" at bounding box center [286, 206] width 70 height 6
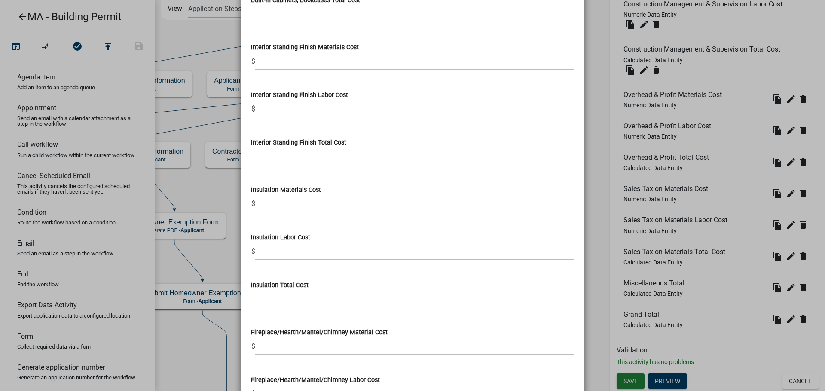
scroll to position [2105, 0]
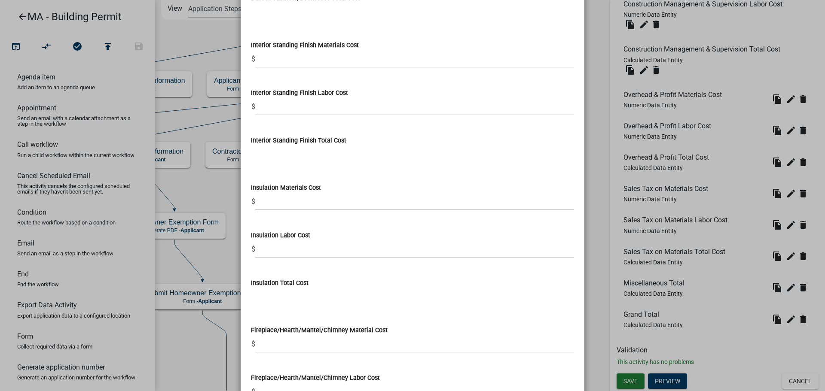
drag, startPoint x: 247, startPoint y: 170, endPoint x: 290, endPoint y: 175, distance: 42.8
click at [271, 170] on wm-data-entity-input "Interior Standing Finish Total Cost" at bounding box center [412, 146] width 323 height 47
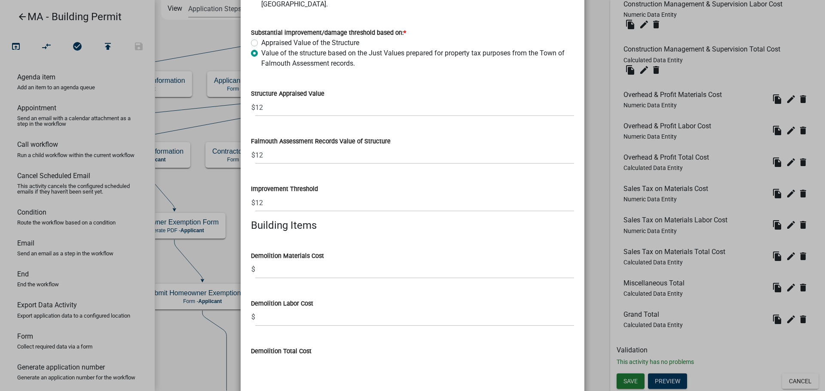
scroll to position [258, 0]
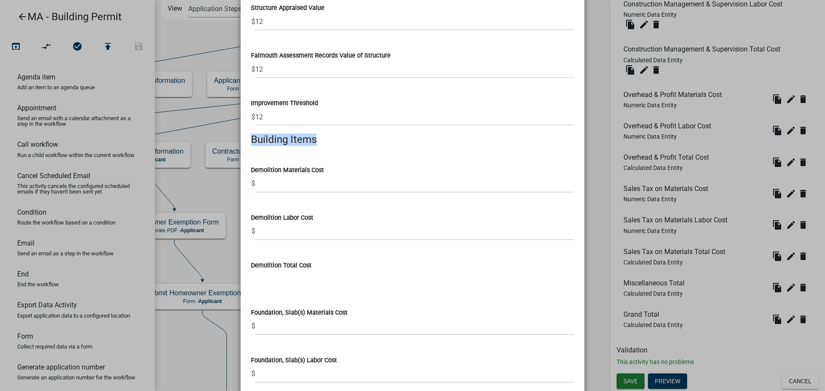
drag, startPoint x: 324, startPoint y: 136, endPoint x: 238, endPoint y: 142, distance: 86.1
click at [323, 143] on h4 "Building Items" at bounding box center [412, 140] width 323 height 12
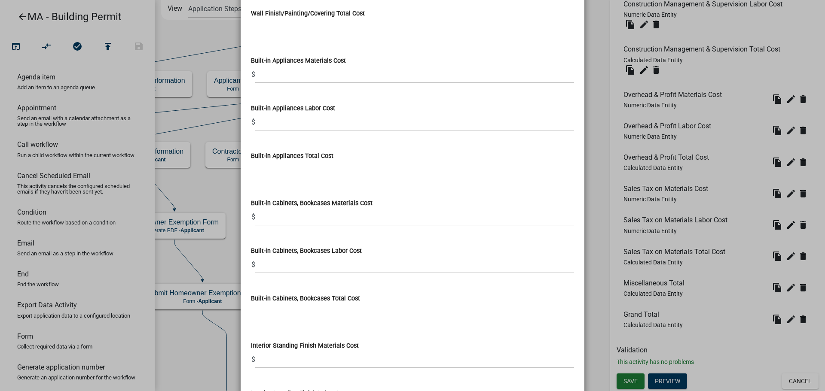
drag, startPoint x: 314, startPoint y: 237, endPoint x: 303, endPoint y: 246, distance: 14.6
click at [303, 246] on div "Built-in Cabinets, Bookcases Labor Cost $" at bounding box center [412, 254] width 323 height 40
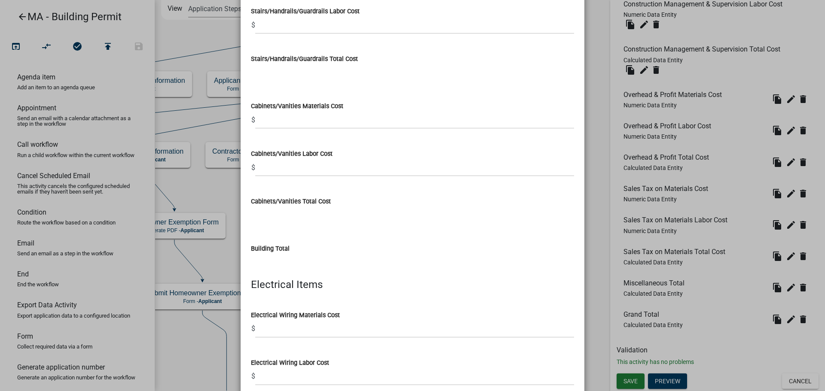
scroll to position [2664, 0]
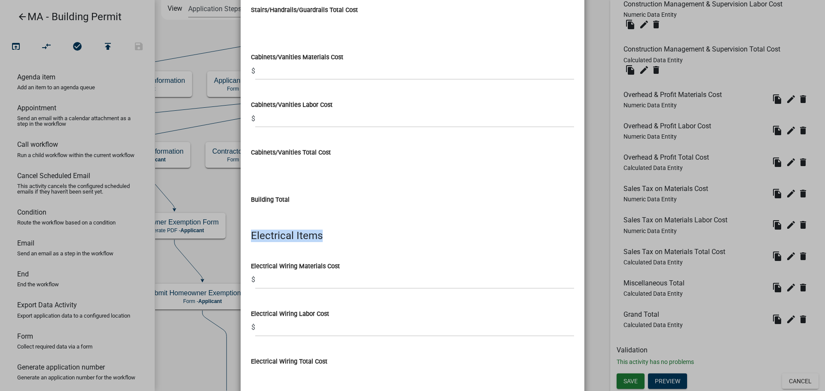
drag, startPoint x: 322, startPoint y: 240, endPoint x: 242, endPoint y: 240, distance: 80.3
click at [244, 240] on div "Electrical Items" at bounding box center [412, 236] width 336 height 12
drag, startPoint x: 283, startPoint y: 202, endPoint x: 326, endPoint y: 223, distance: 48.2
click at [244, 201] on div "Building Total" at bounding box center [412, 203] width 336 height 40
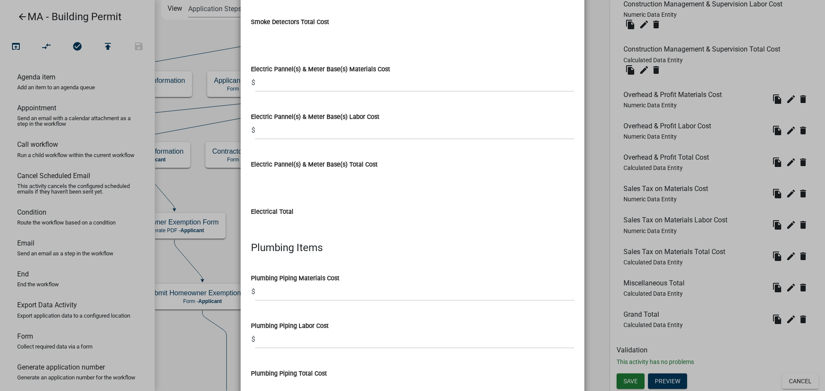
scroll to position [3437, 0]
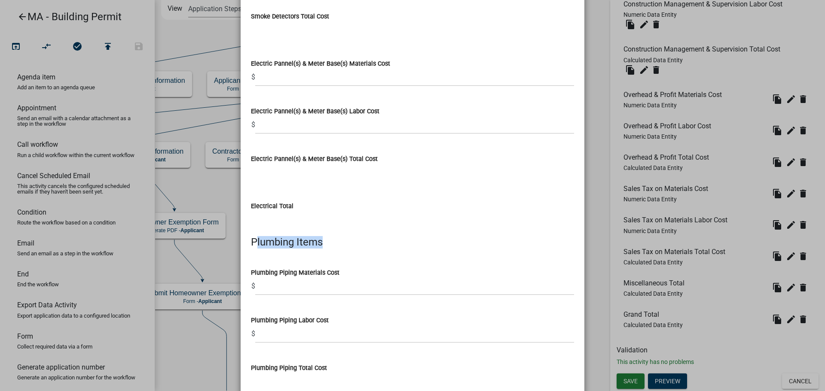
drag, startPoint x: 347, startPoint y: 239, endPoint x: 252, endPoint y: 245, distance: 95.1
click at [251, 245] on h4 "Plumbing Items" at bounding box center [412, 242] width 323 height 12
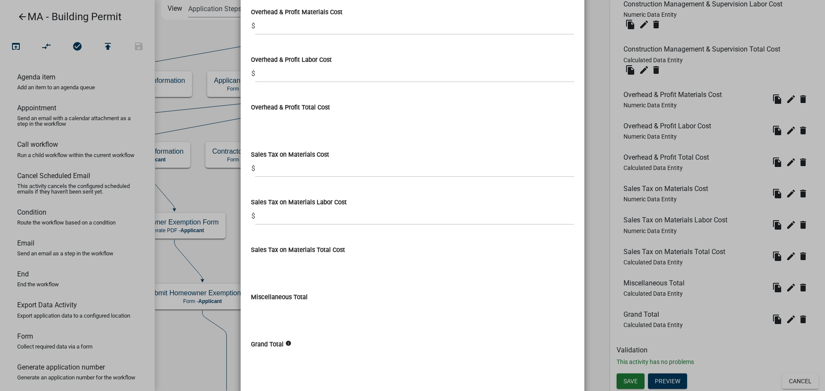
scroll to position [5239, 0]
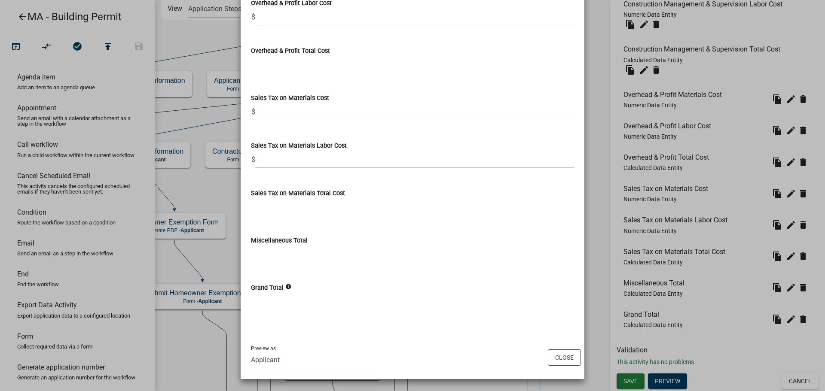
click at [286, 286] on icon "info" at bounding box center [288, 287] width 6 height 6
click at [562, 357] on button "Close" at bounding box center [564, 358] width 33 height 16
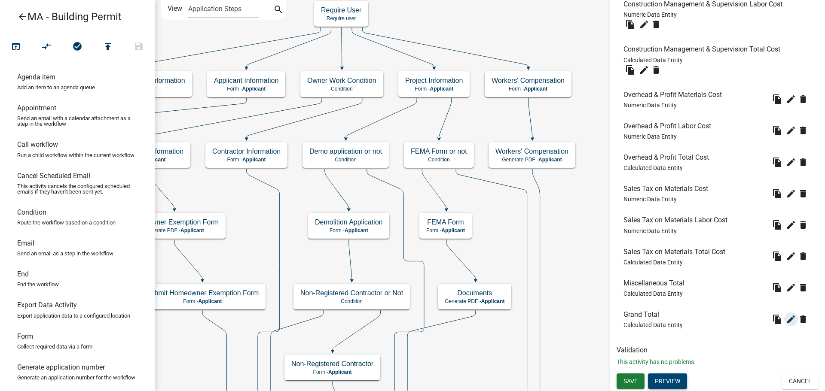
click at [786, 299] on li "Miscellaneous Total Calculated Data Entity file_copy edit delete" at bounding box center [718, 287] width 202 height 31
click at [786, 321] on icon "edit" at bounding box center [791, 319] width 10 height 10
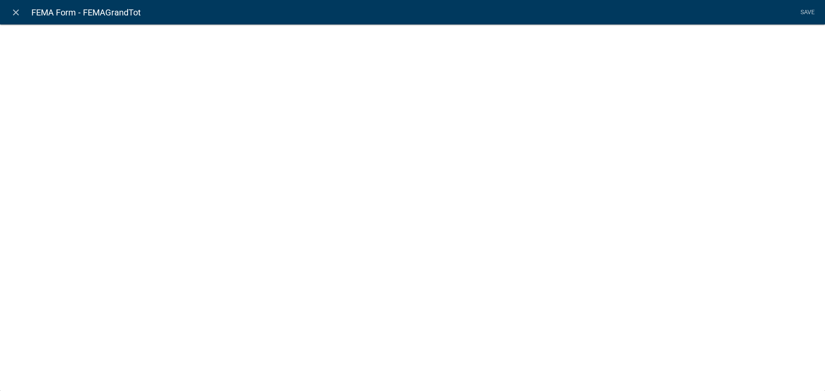
select select "calculated-value"
select select "2"
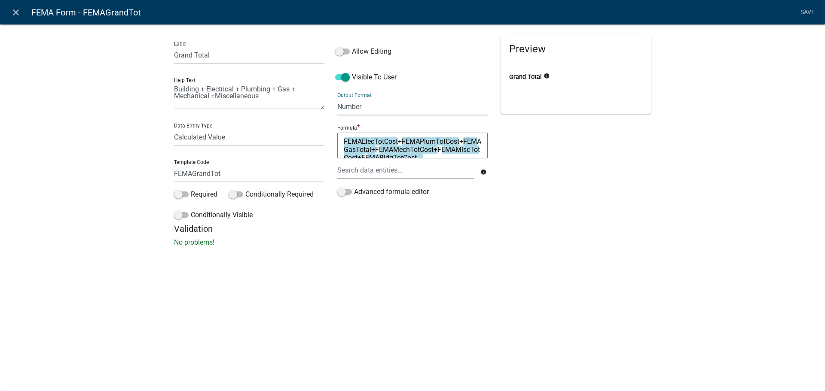
click at [361, 107] on select "General Text Number Decimal Date Date & Time" at bounding box center [412, 107] width 150 height 18
click at [337, 98] on select "General Text Number Decimal Date Date & Time" at bounding box center [412, 107] width 150 height 18
click at [565, 143] on div "Preview Grand Total info" at bounding box center [575, 128] width 163 height 189
click at [806, 12] on link "Save" at bounding box center [807, 12] width 21 height 16
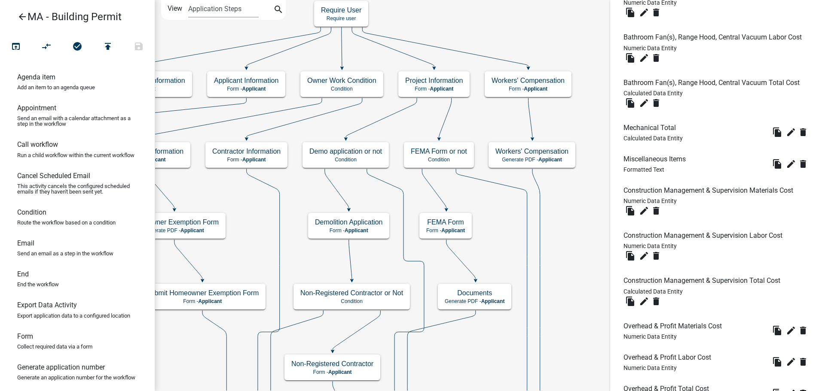
scroll to position [4268, 0]
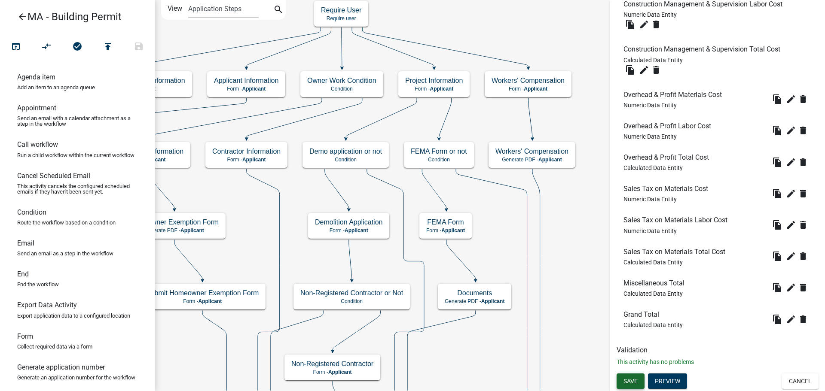
click at [626, 381] on span "Save" at bounding box center [630, 381] width 14 height 7
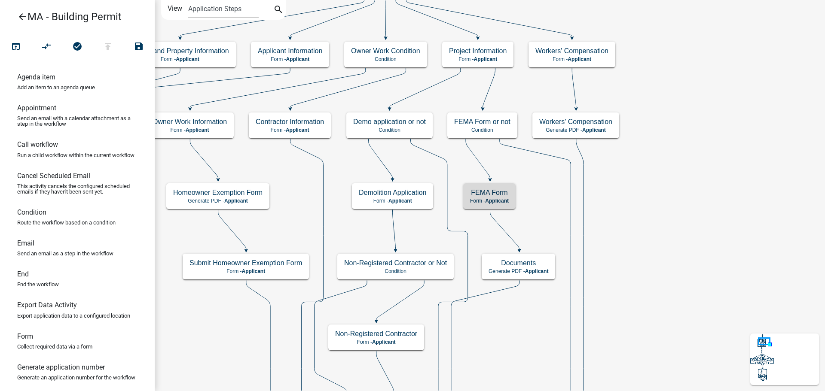
scroll to position [0, 0]
